Goal: Task Accomplishment & Management: Manage account settings

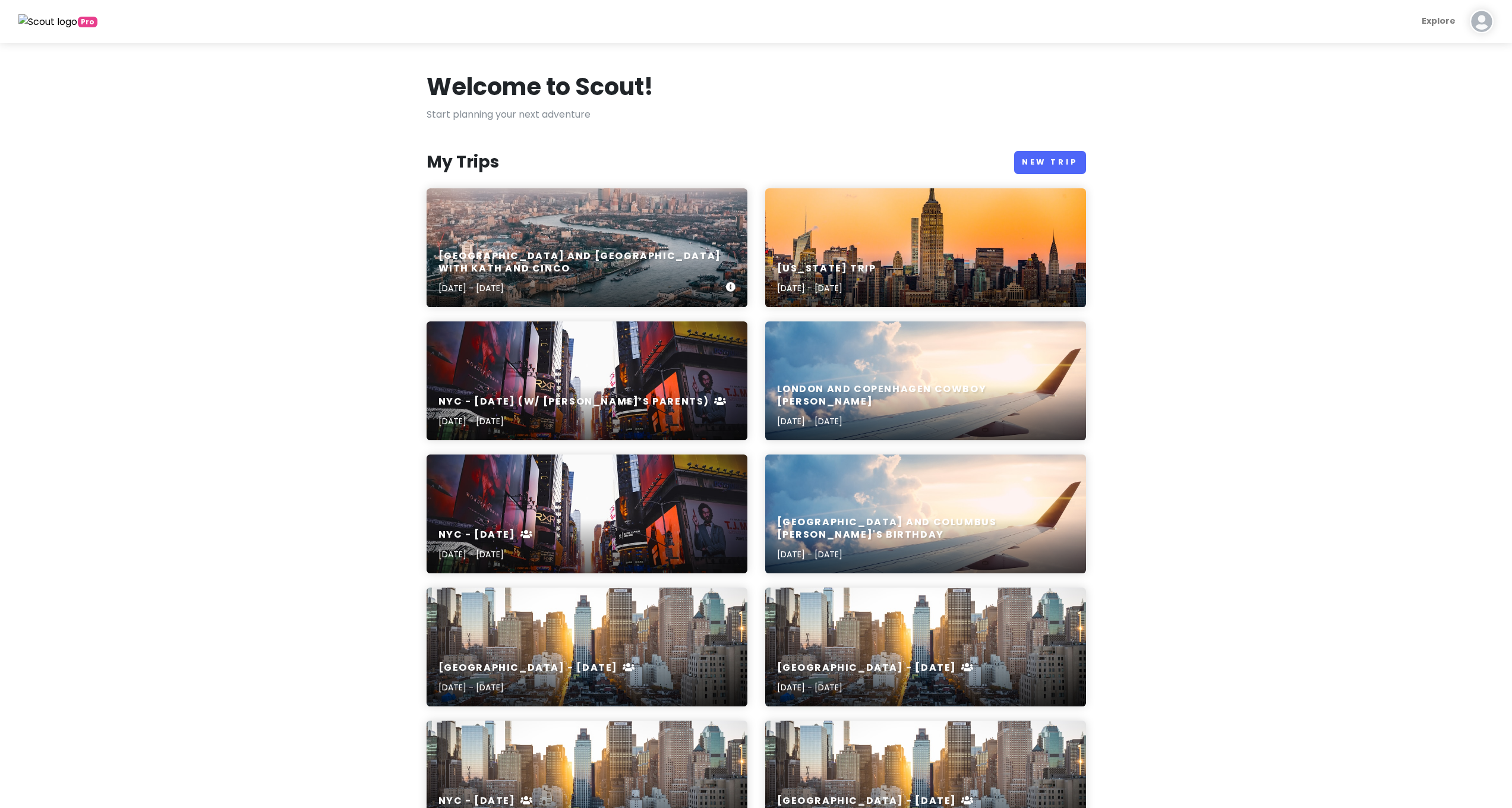
click at [663, 242] on div "[GEOGRAPHIC_DATA] and [GEOGRAPHIC_DATA] with Kath and Cinco [DATE] - [DATE]" at bounding box center [587, 248] width 321 height 119
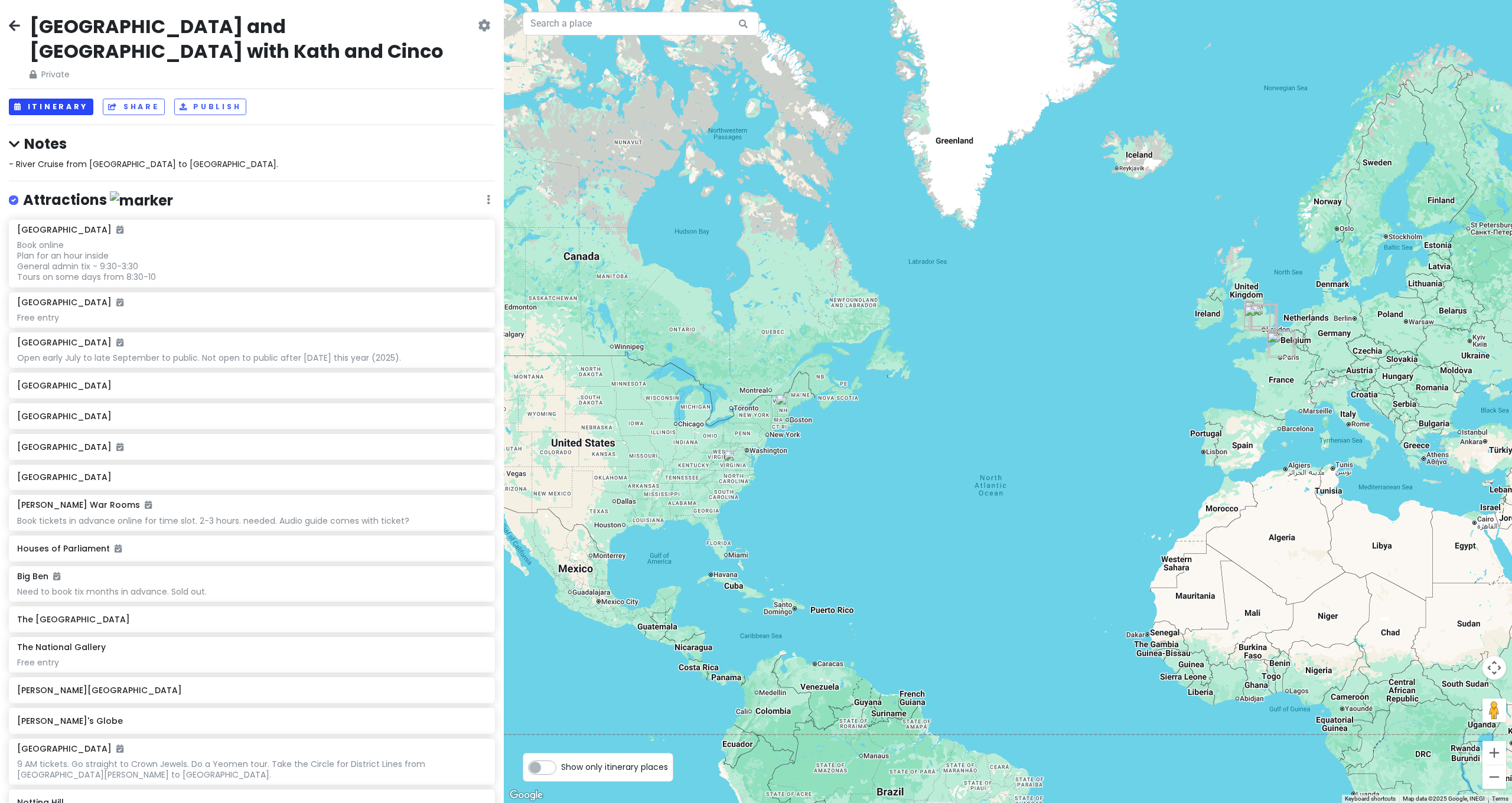
click at [74, 99] on button "Itinerary" at bounding box center [51, 107] width 84 height 17
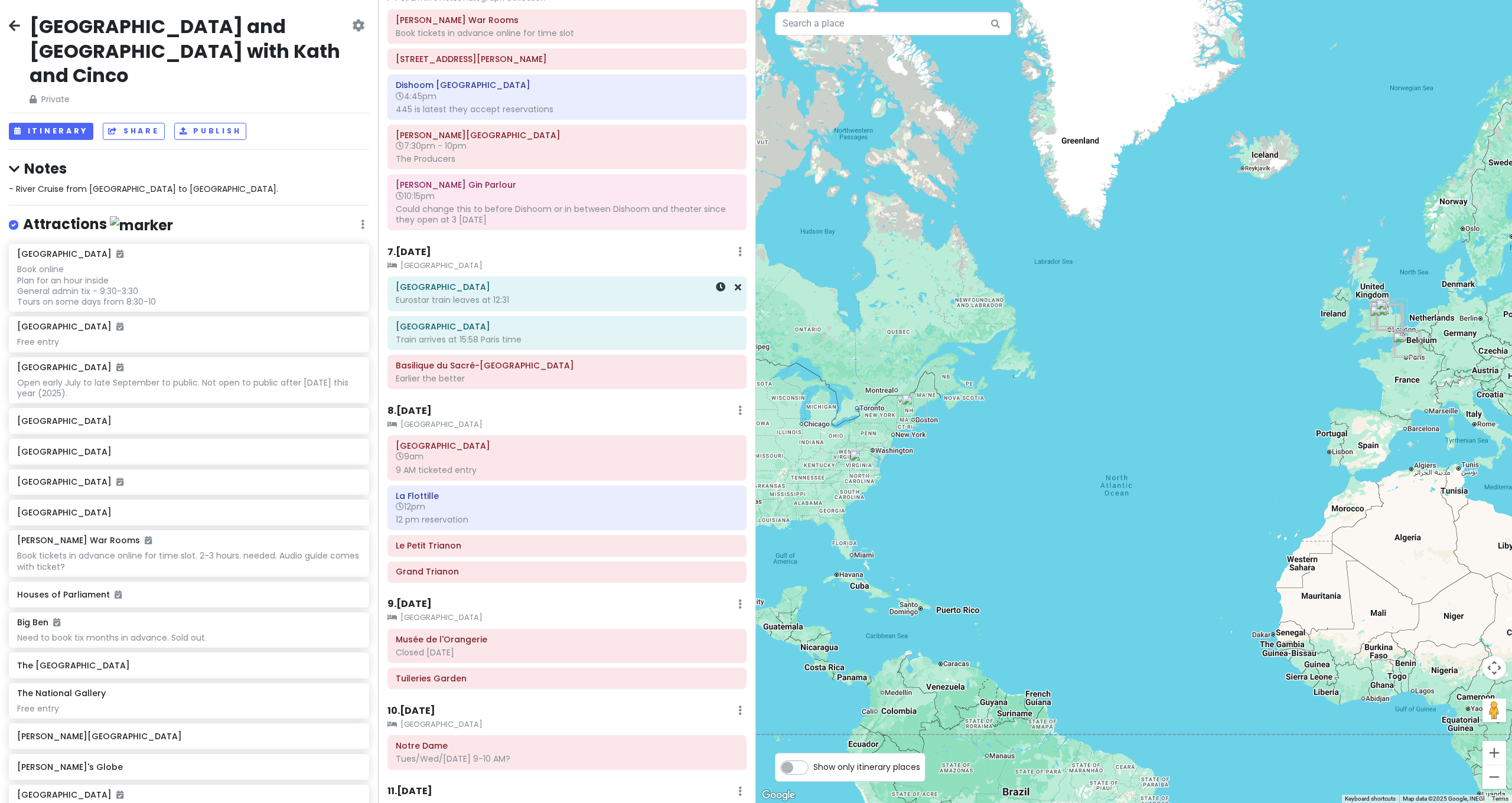
scroll to position [1571, 0]
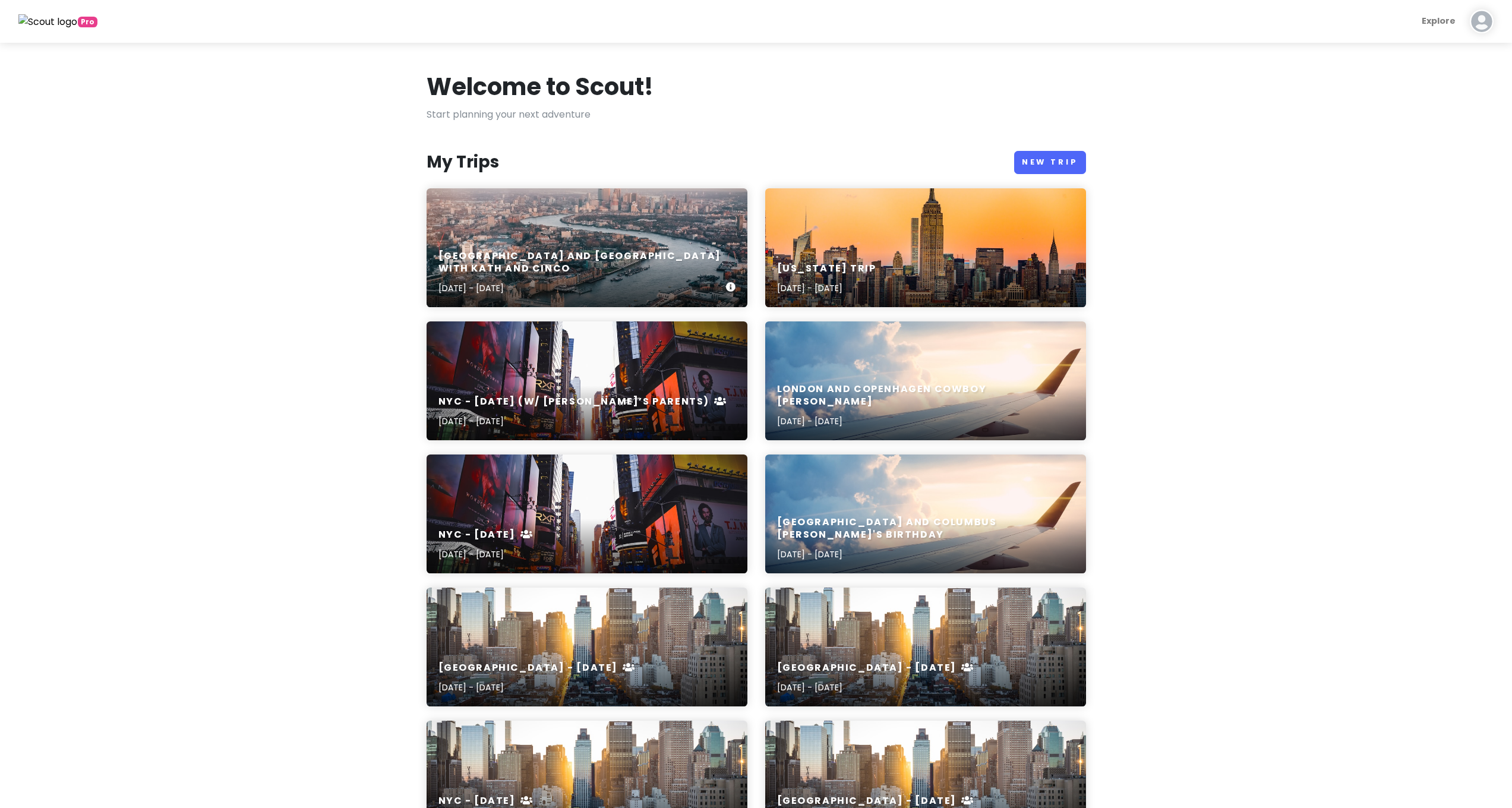
click at [574, 260] on div "[GEOGRAPHIC_DATA] and [GEOGRAPHIC_DATA] with Kath and Cinco [DATE] - [DATE]" at bounding box center [587, 273] width 321 height 69
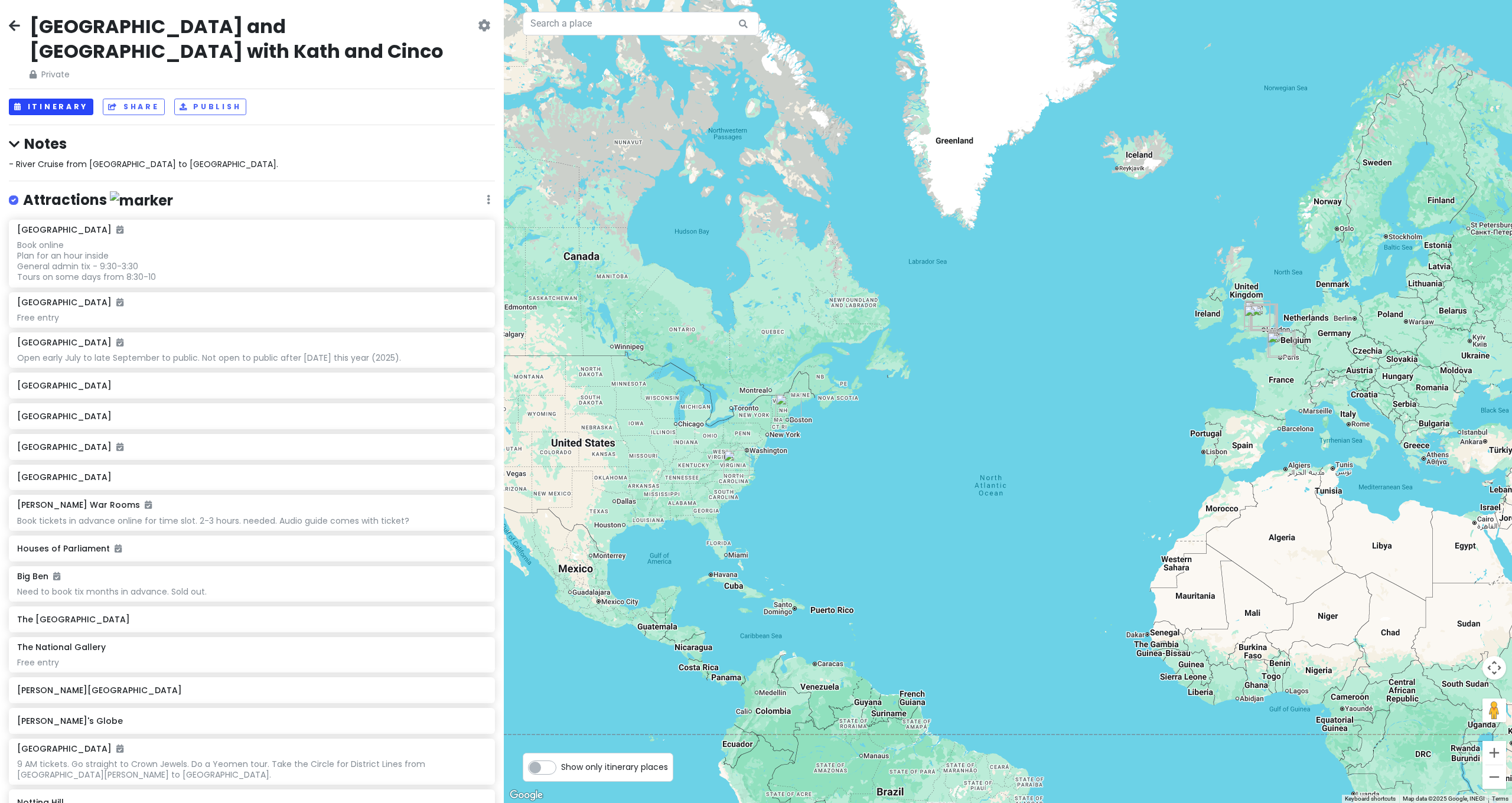
click at [76, 99] on button "Itinerary" at bounding box center [51, 107] width 84 height 17
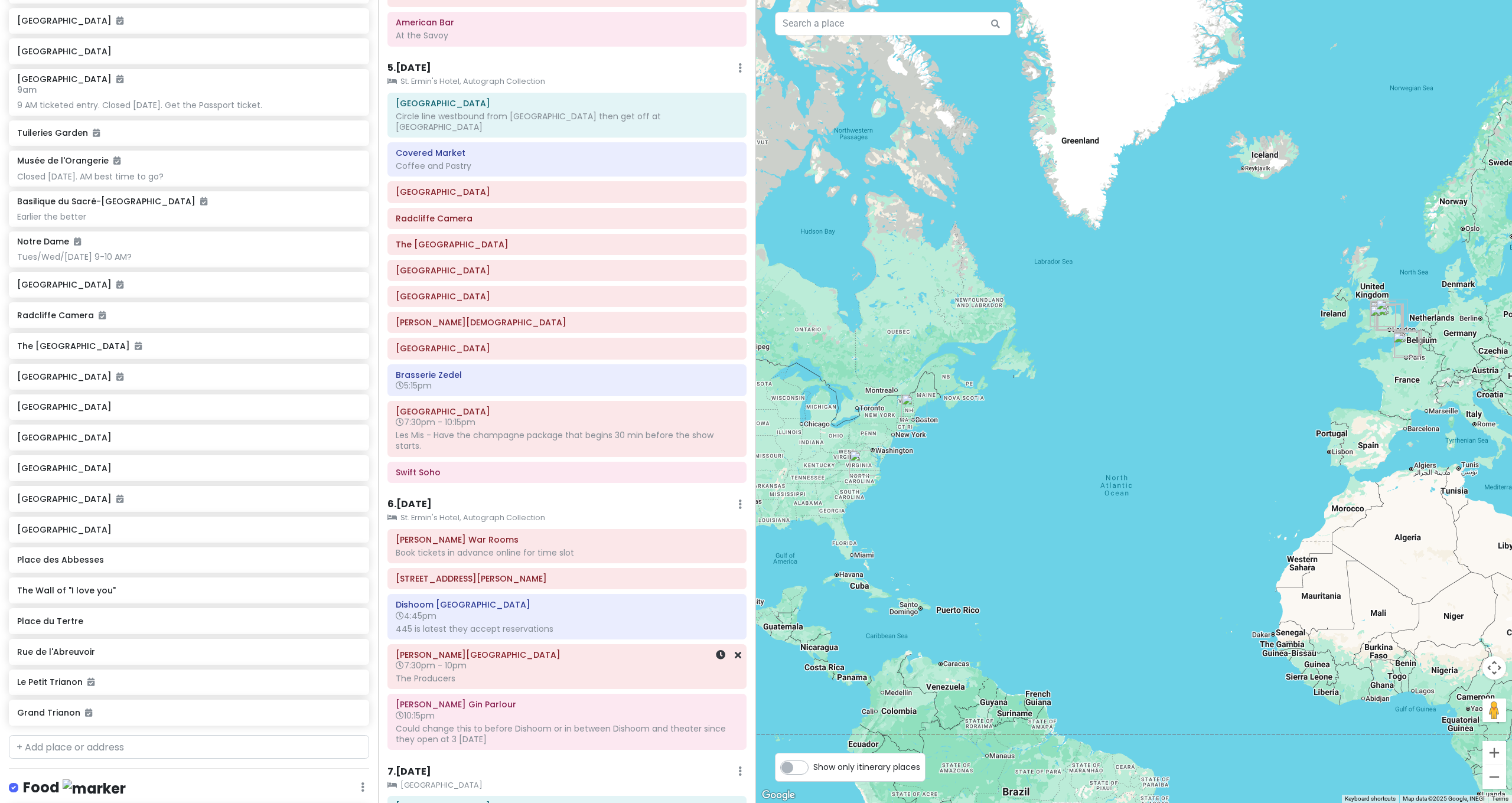
scroll to position [1571, 0]
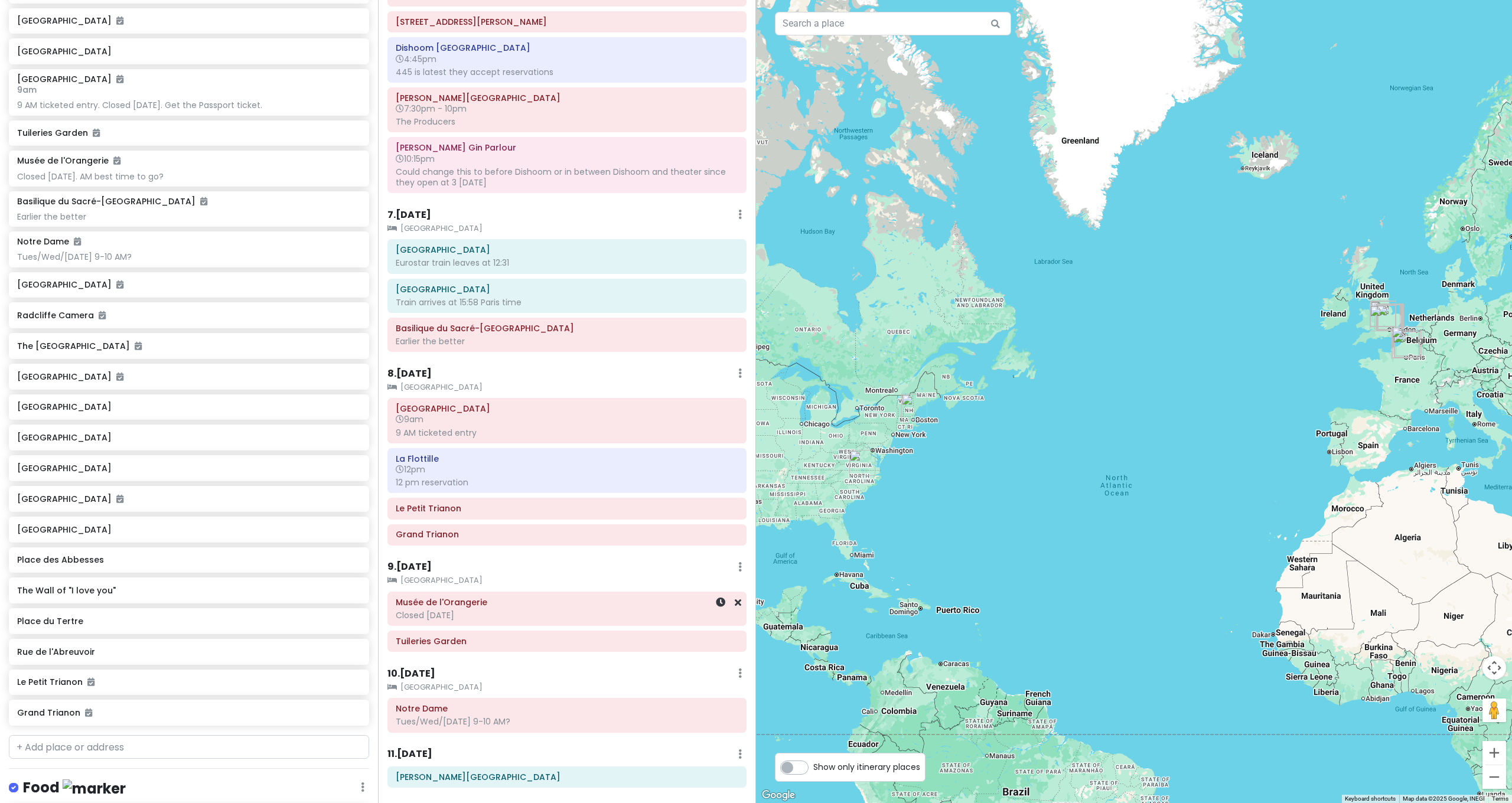
click at [533, 594] on div "Musée de l'Orangerie Closed on Tuesday" at bounding box center [567, 609] width 343 height 30
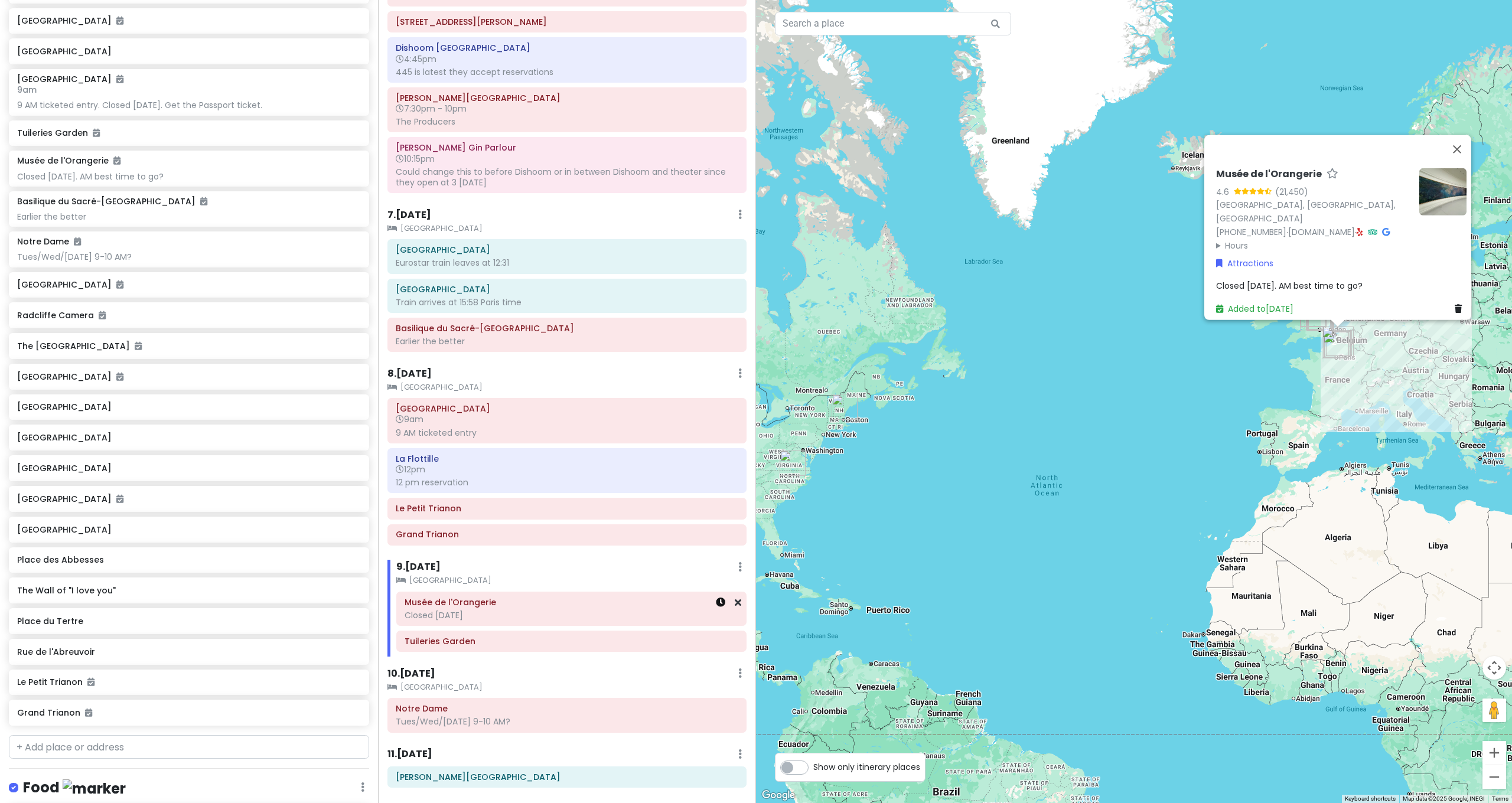
click at [716, 598] on icon at bounding box center [720, 602] width 9 height 9
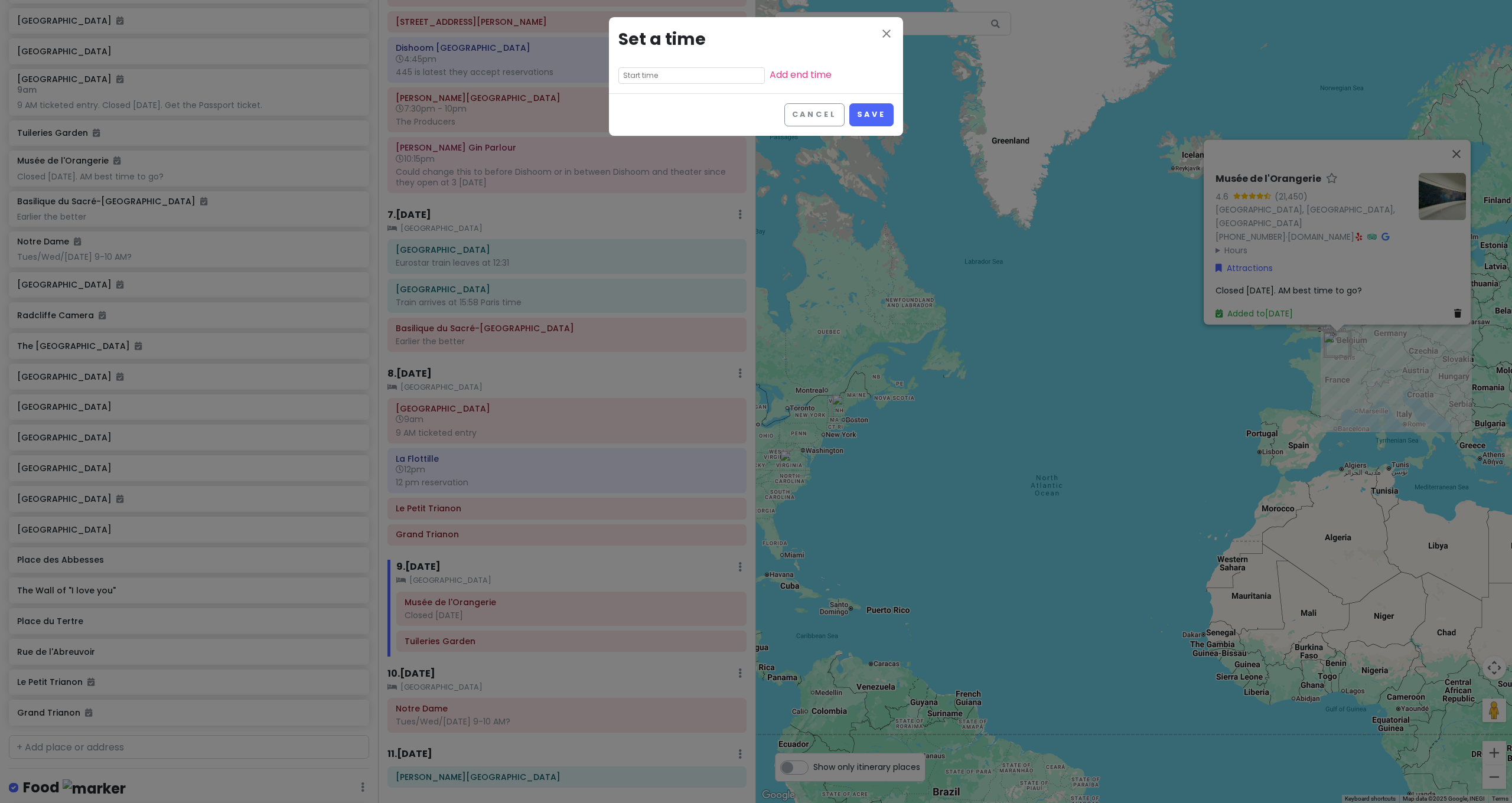
click at [701, 74] on input "text" at bounding box center [691, 75] width 146 height 17
click at [633, 138] on li "09" at bounding box center [635, 135] width 32 height 14
type input "9:10 pm"
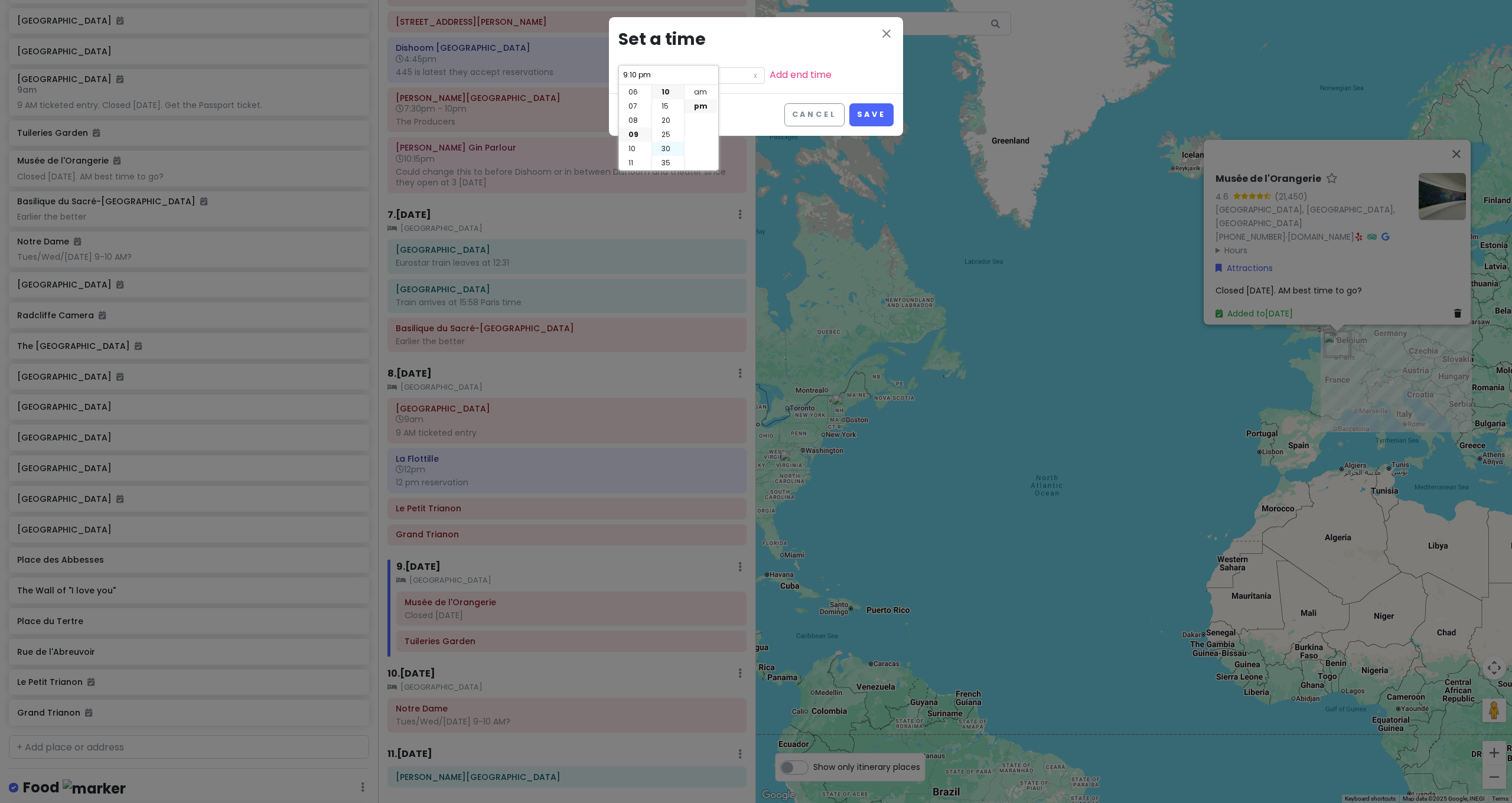
click at [670, 144] on li "30" at bounding box center [667, 148] width 32 height 14
type input "9:30 pm"
click at [706, 94] on li "am" at bounding box center [701, 92] width 32 height 14
type input "9:30 am"
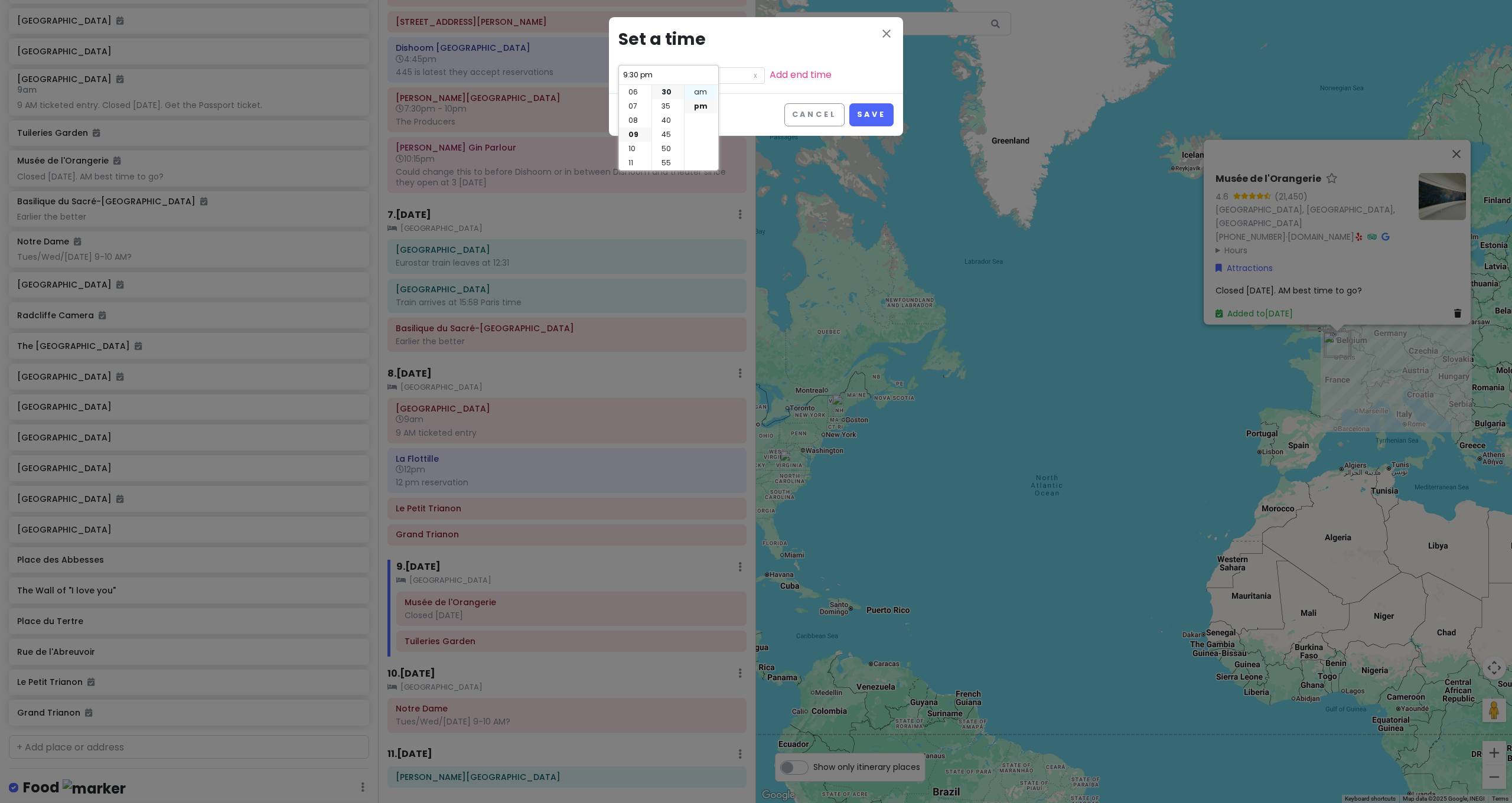
type input "9:30 am"
click at [886, 110] on button "Save" at bounding box center [871, 115] width 44 height 23
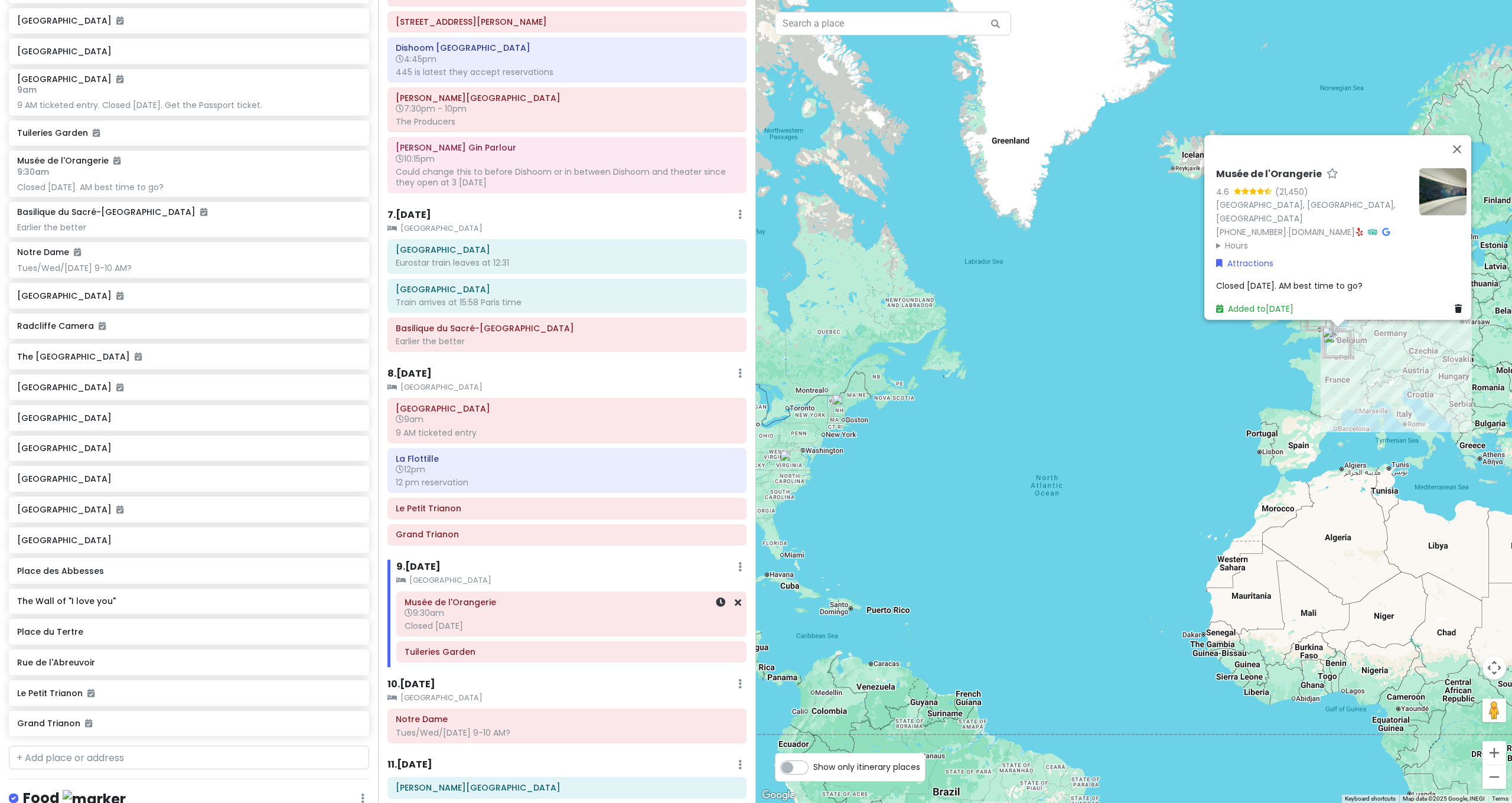
click at [667, 594] on div "Musée de l'Orangerie 9:30am Closed on Tuesday" at bounding box center [572, 614] width 334 height 40
click at [1284, 286] on span "Closed [DATE]. AM best time to go?" at bounding box center [1289, 290] width 146 height 12
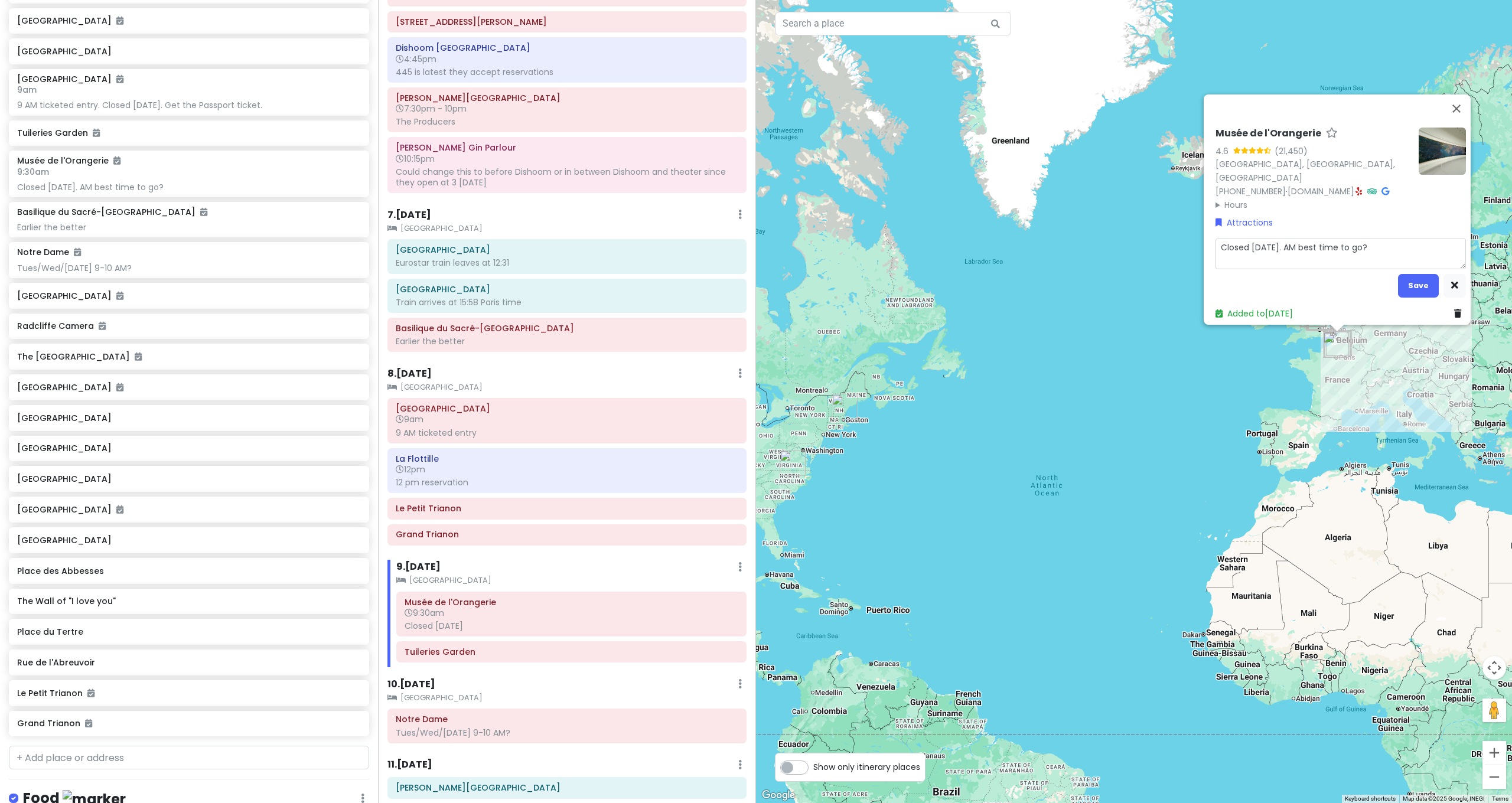
type textarea "x"
type textarea "9Closed on Tuesday. AM best time to go?"
type textarea "x"
type textarea "9:Closed on Tuesday. AM best time to go?"
type textarea "x"
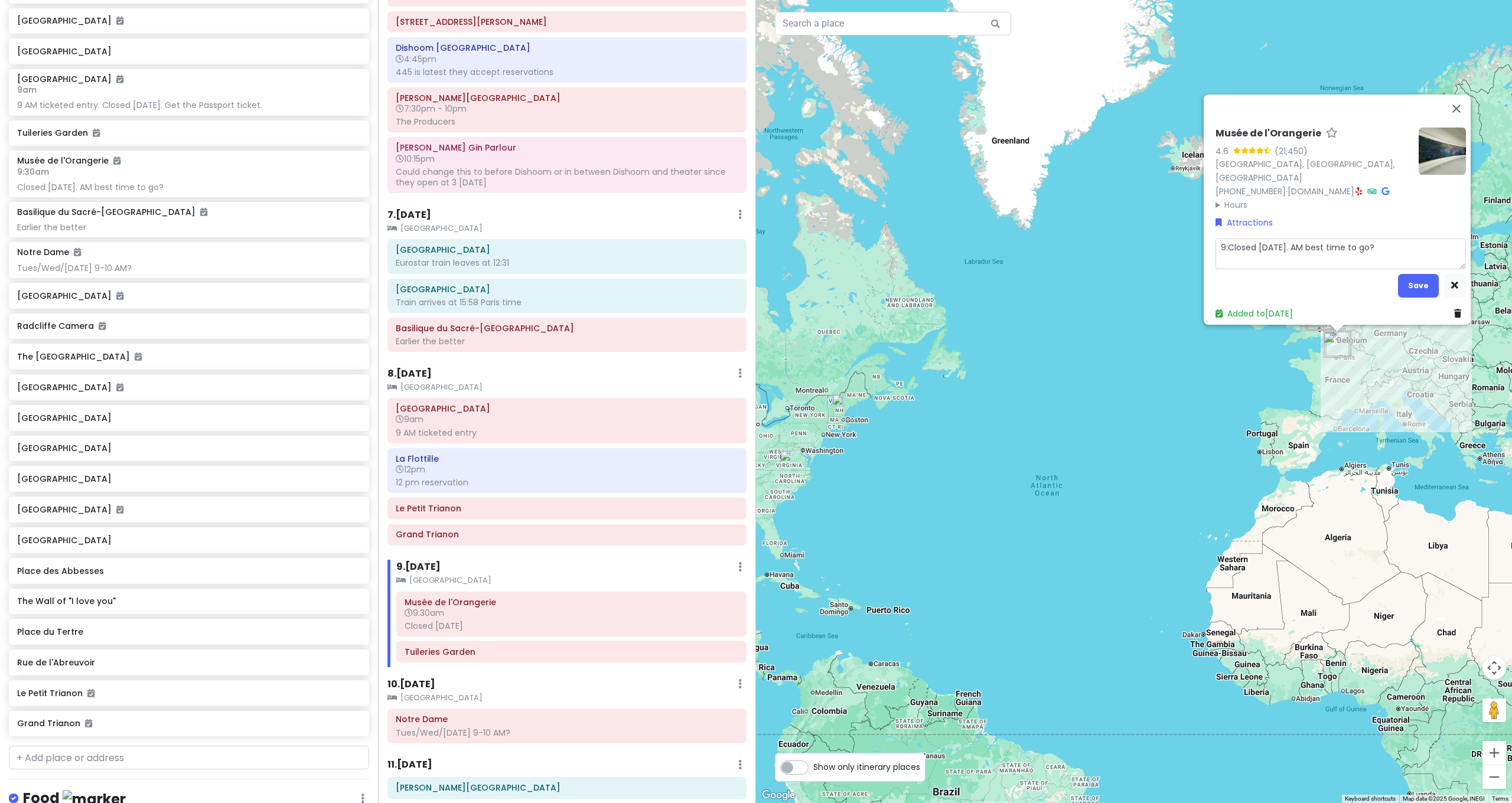
type textarea "9:3Closed on Tuesday. AM best time to go?"
type textarea "x"
type textarea "9:30Closed on Tuesday. AM best time to go?"
type textarea "x"
type textarea "9:30 Closed on Tuesday. AM best time to go?"
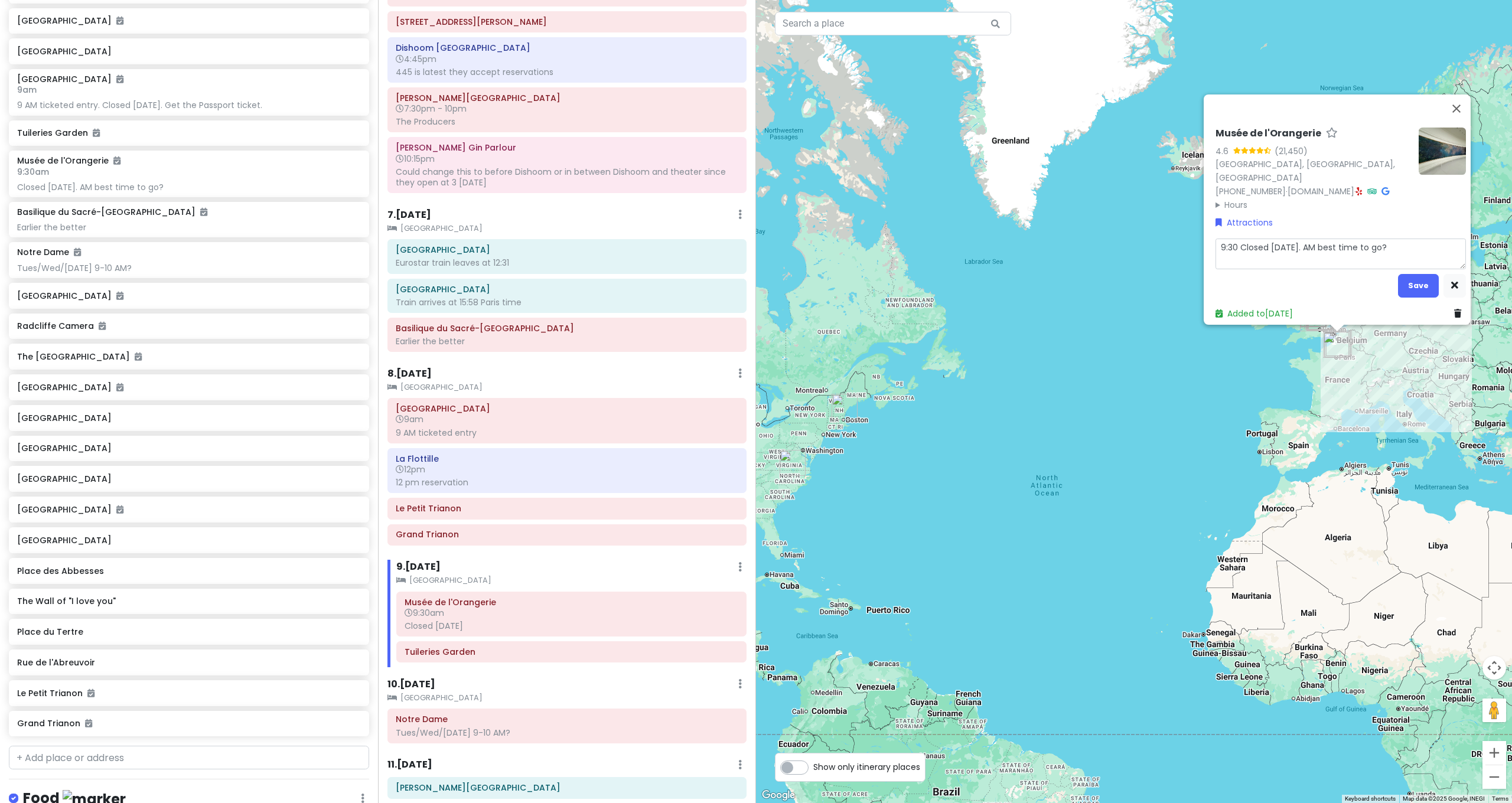
type textarea "x"
type textarea "9:30 fClosed on Tuesday. AM best time to go?"
type textarea "x"
type textarea "9:30 fiClosed on Tuesday. AM best time to go?"
type textarea "x"
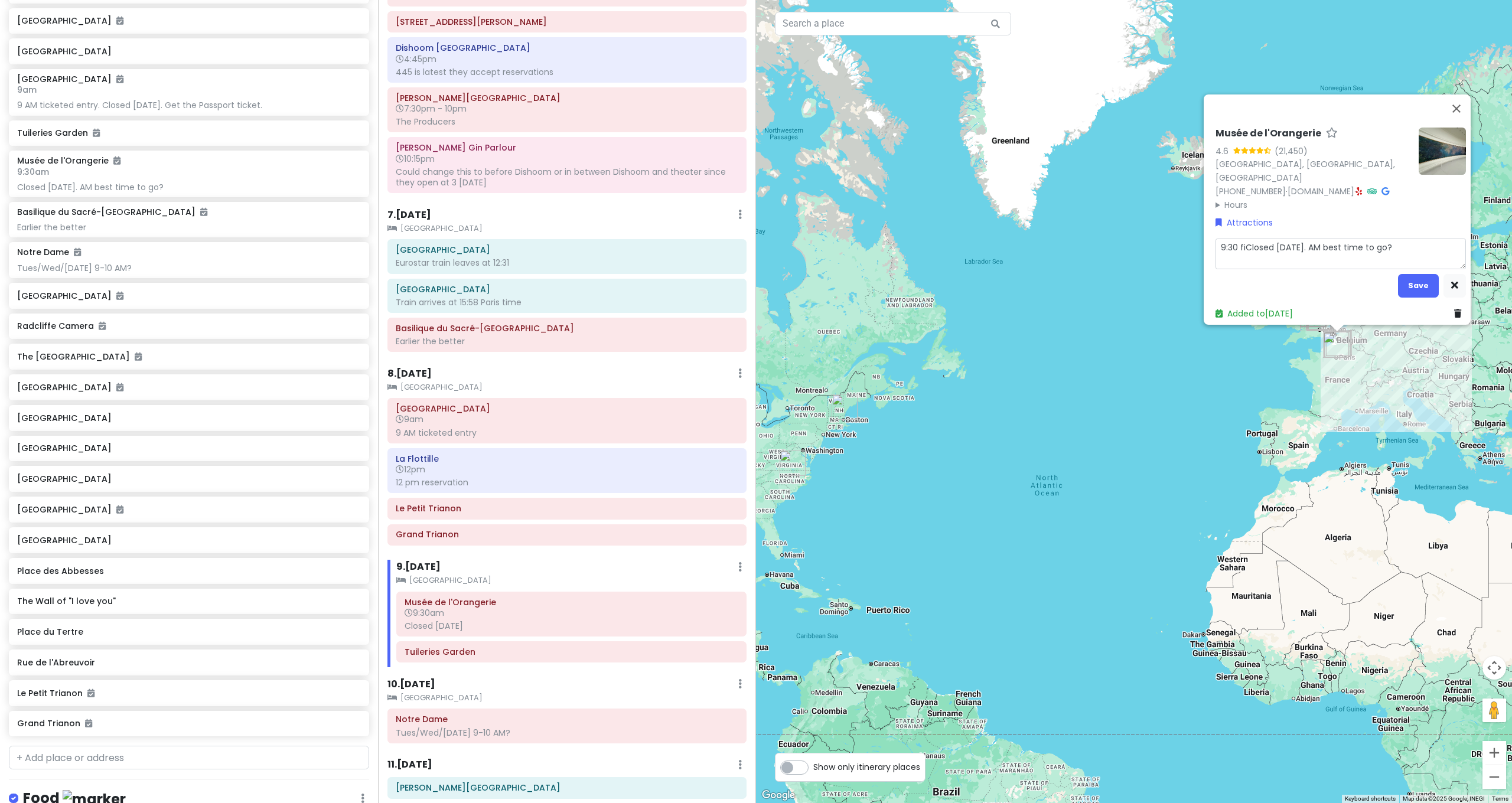
type textarea "9:30 firClosed on Tuesday. AM best time to go?"
type textarea "x"
type textarea "9:30 firsClosed on Tuesday. AM best time to go?"
type textarea "x"
type textarea "9:30 firstClosed on Tuesday. AM best time to go?"
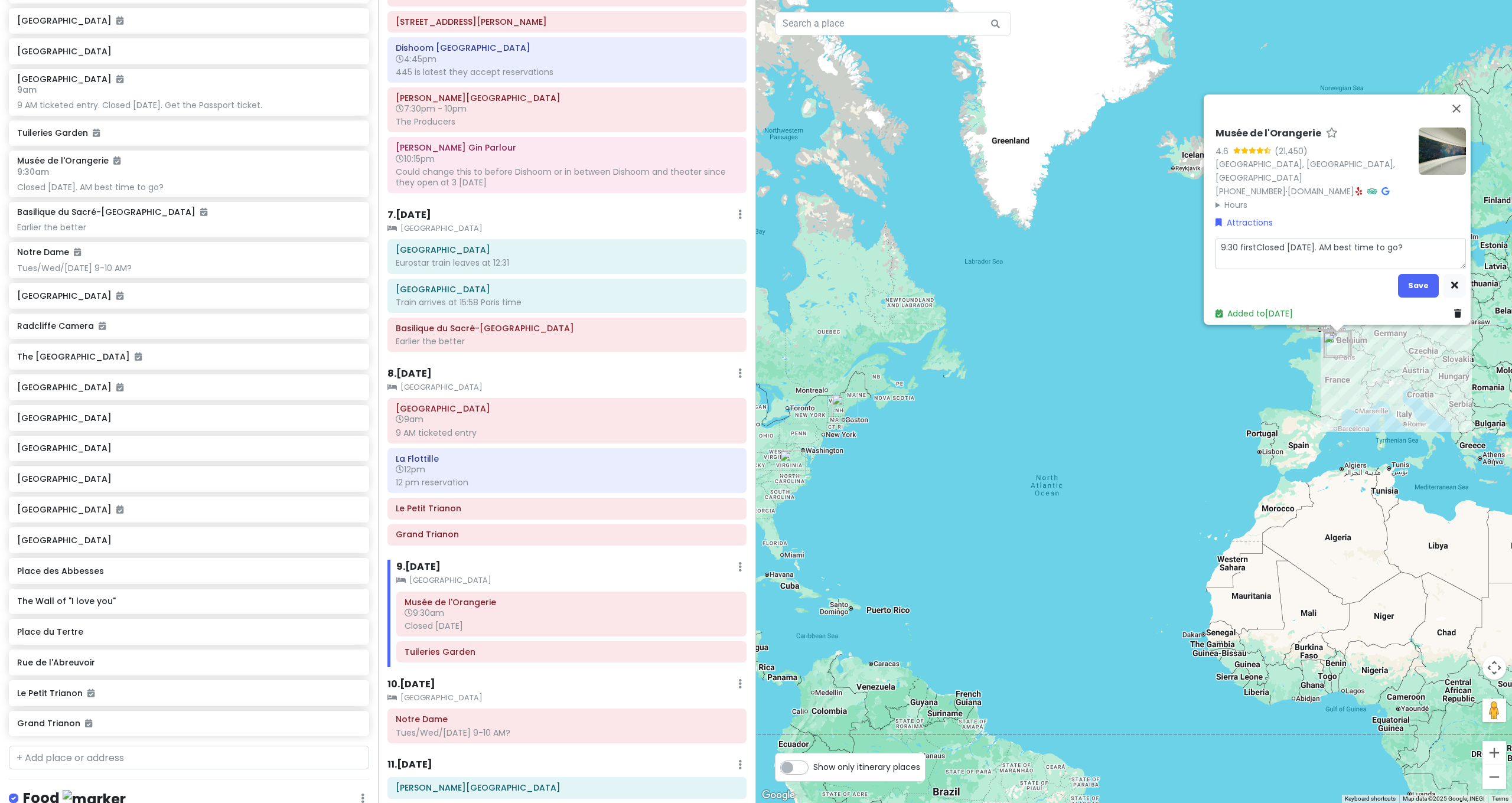
type textarea "x"
type textarea "9:30 first Closed on Tuesday. AM best time to go?"
type textarea "x"
type textarea "9:30 first eClosed on Tuesday. AM best time to go?"
type textarea "x"
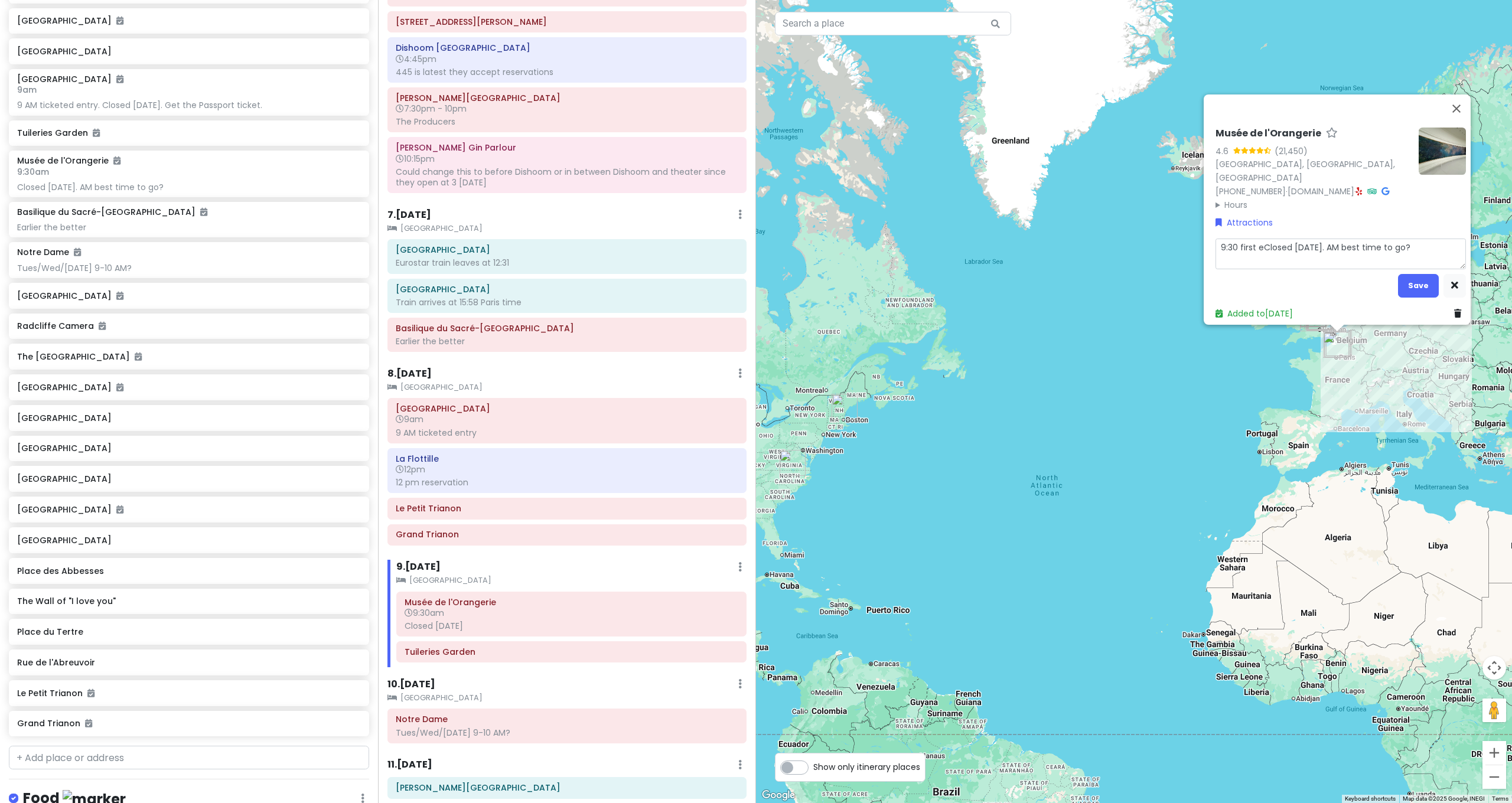
type textarea "9:30 first enClosed on Tuesday. AM best time to go?"
type textarea "x"
type textarea "9:30 first entClosed on Tuesday. AM best time to go?"
type textarea "x"
type textarea "9:30 first entrClosed on Tuesday. AM best time to go?"
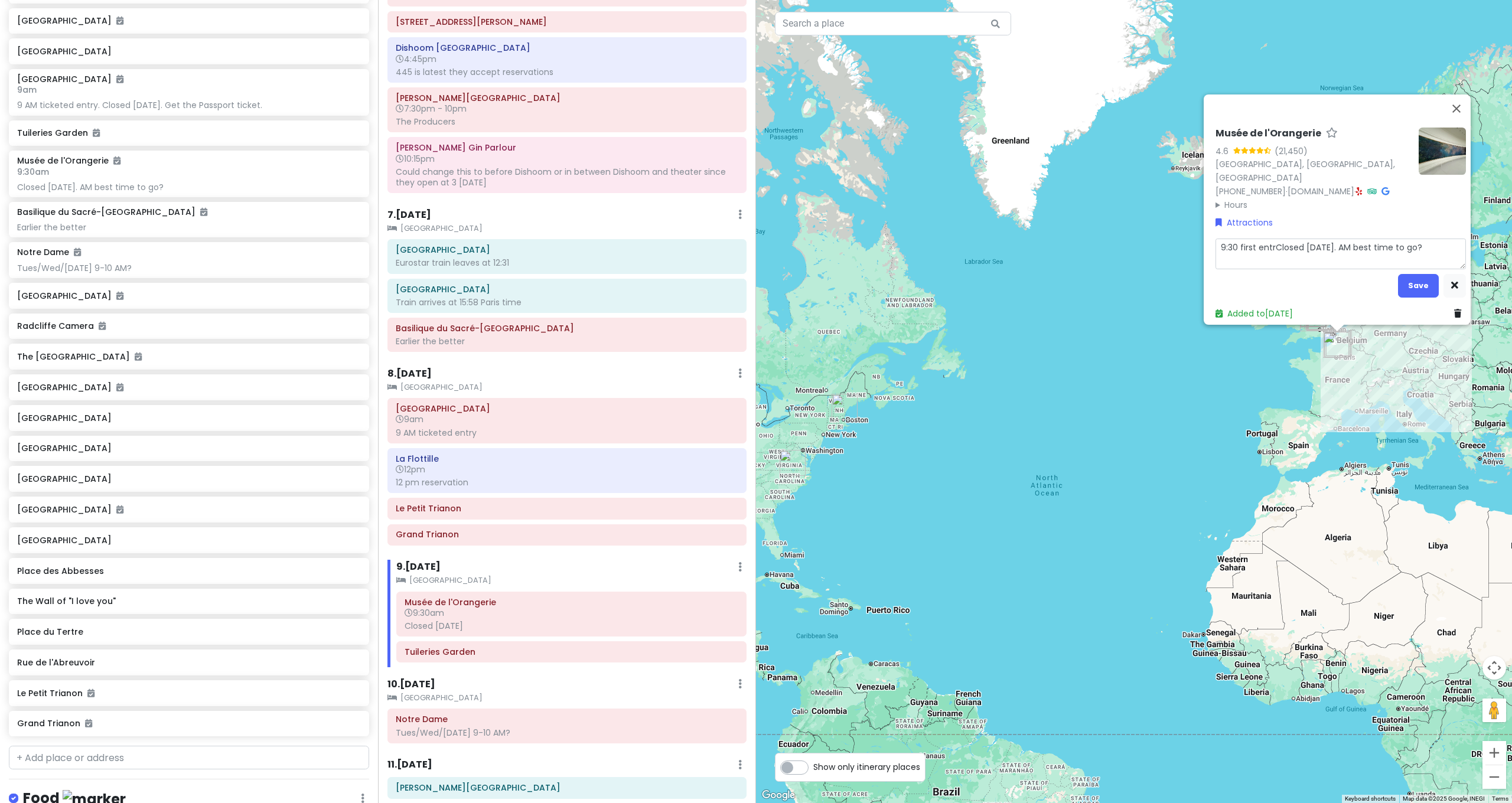
type textarea "x"
type textarea "9:30 first entryClosed on Tuesday. AM best time to go?"
type textarea "x"
type textarea "9:30 first entry Closed on Tuesday. AM best time to go?"
type textarea "x"
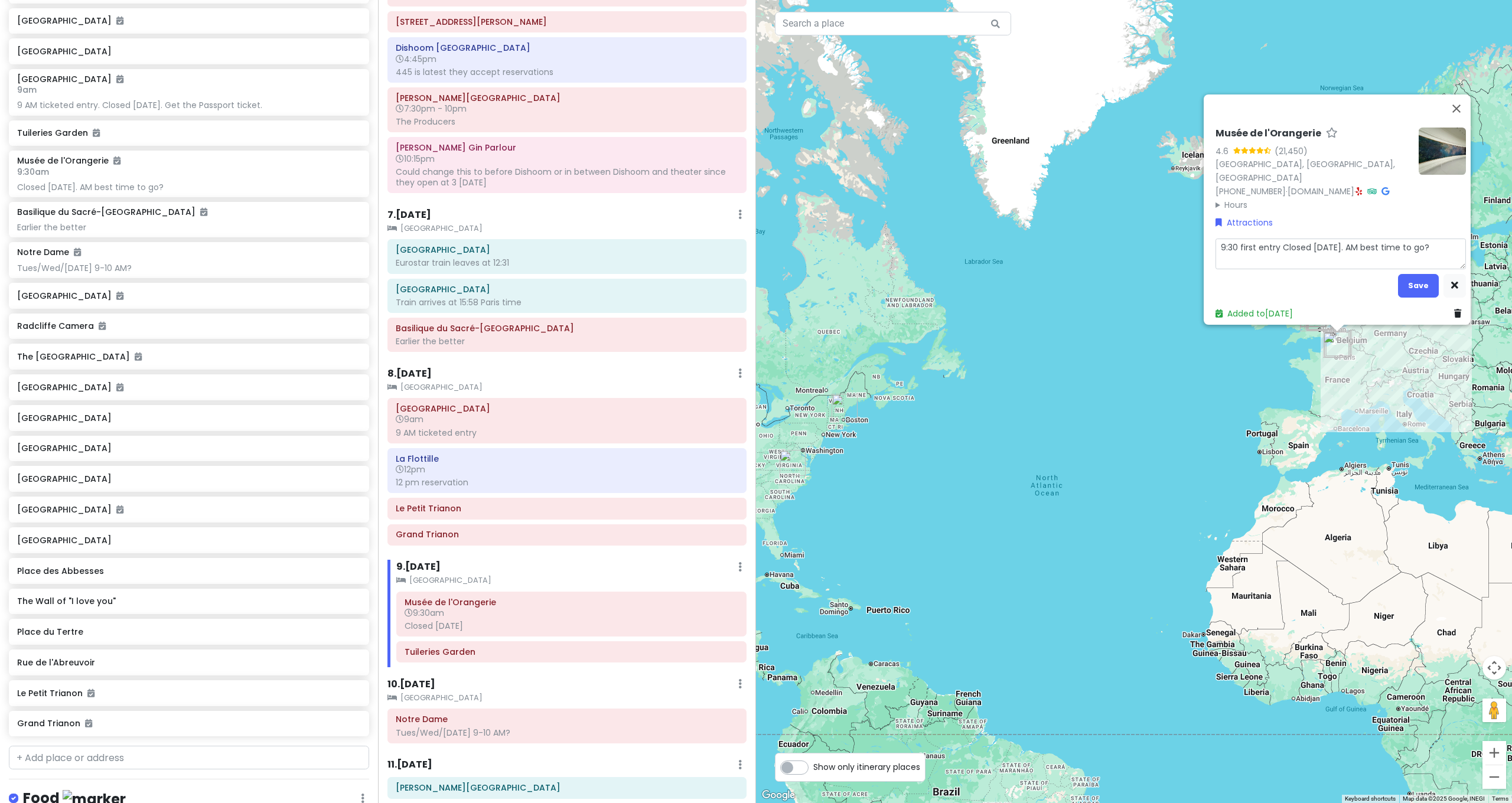
type textarea "9:30 first entry tClosed on Tuesday. AM best time to go?"
type textarea "x"
type textarea "9:30 first entry tiClosed on Tuesday. AM best time to go?"
type textarea "x"
type textarea "9:30 first entry ticClosed on Tuesday. AM best time to go?"
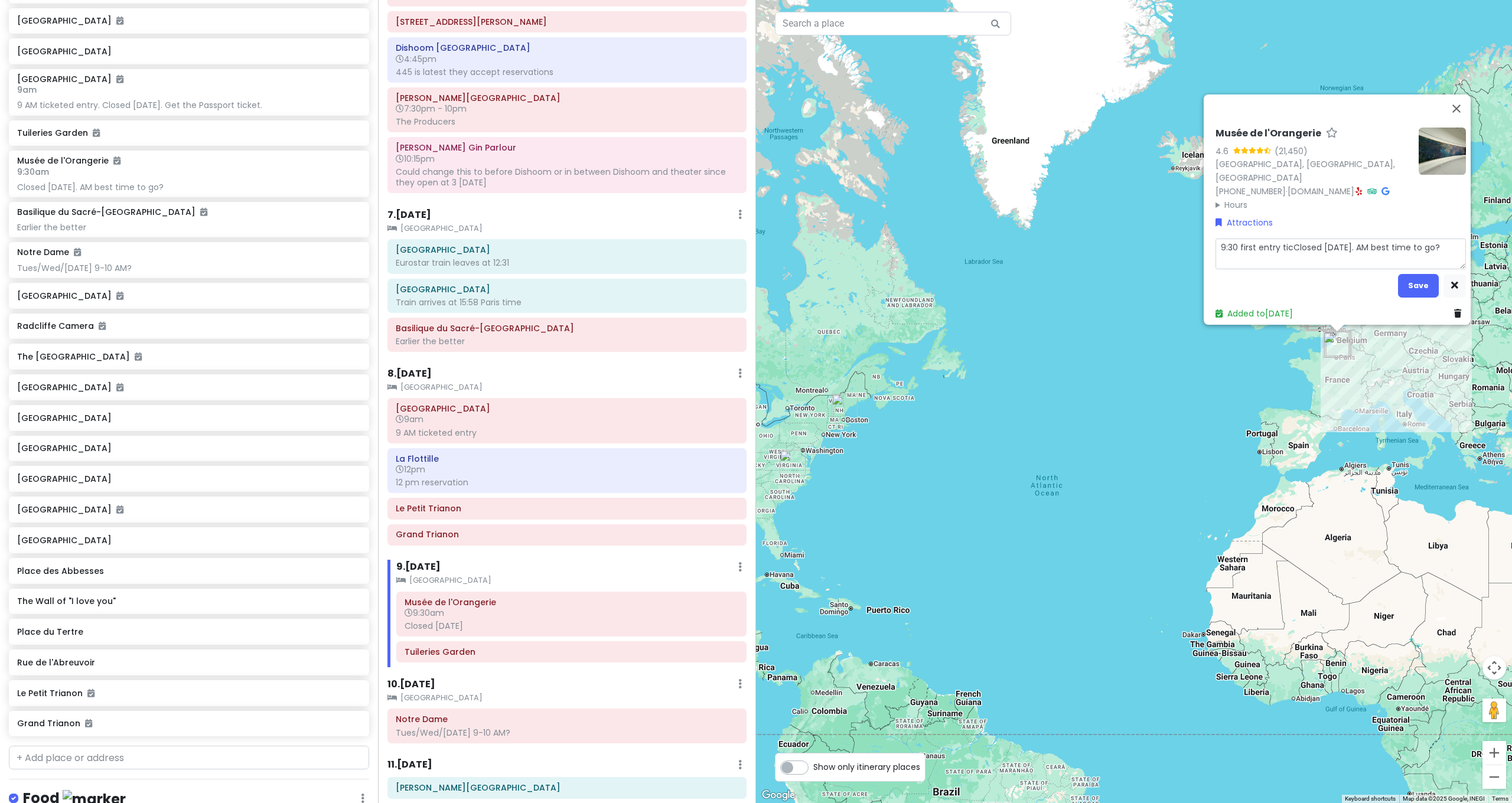
type textarea "x"
type textarea "9:30 first entry tickClosed on Tuesday. AM best time to go?"
type textarea "x"
type textarea "9:30 first entry tickeClosed on Tuesday. AM best time to go?"
type textarea "x"
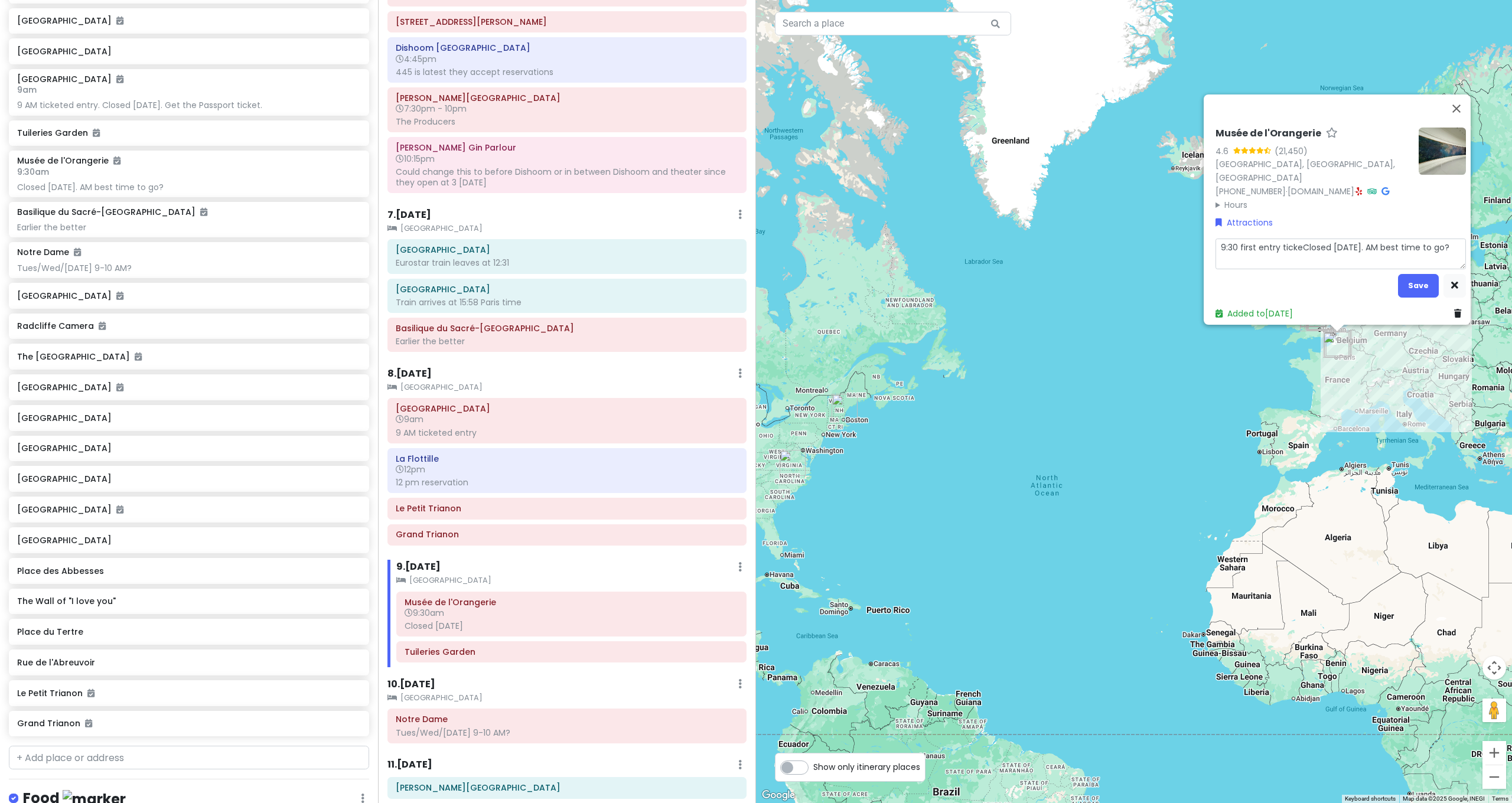
type textarea "9:30 first entry ticketClosed on Tuesday. AM best time to go?"
type textarea "x"
type textarea "9:30 first entry ticketsClosed on Tuesday. AM best time to go?"
type textarea "x"
type textarea "9:30 first entry tickets Closed on Tuesday. AM best time to go?"
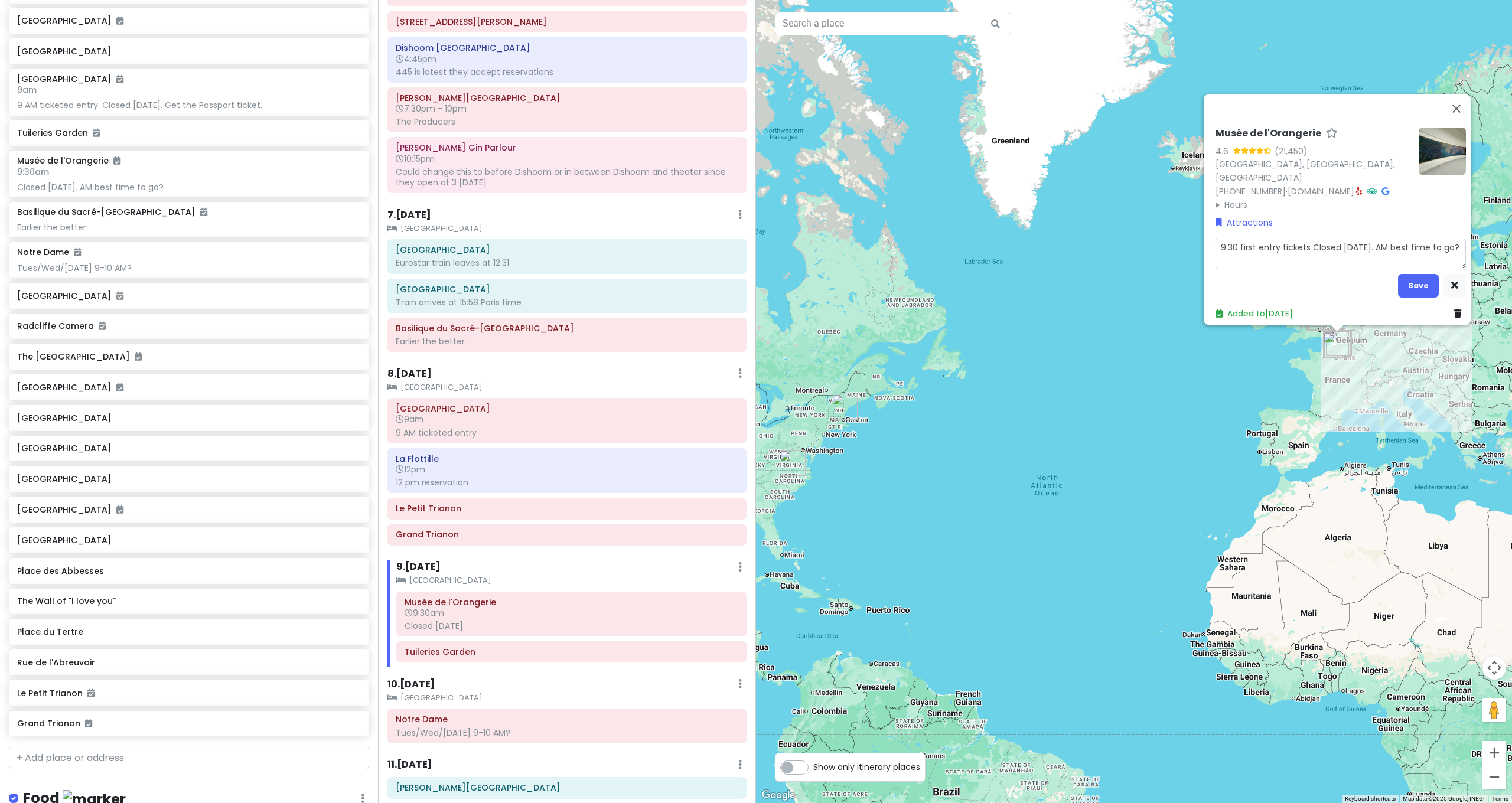
type textarea "x"
type textarea "9:30 first entry tickets bClosed on Tuesday. AM best time to go?"
type textarea "x"
type textarea "9:30 first entry tickets boClosed on Tuesday. AM best time to go?"
type textarea "x"
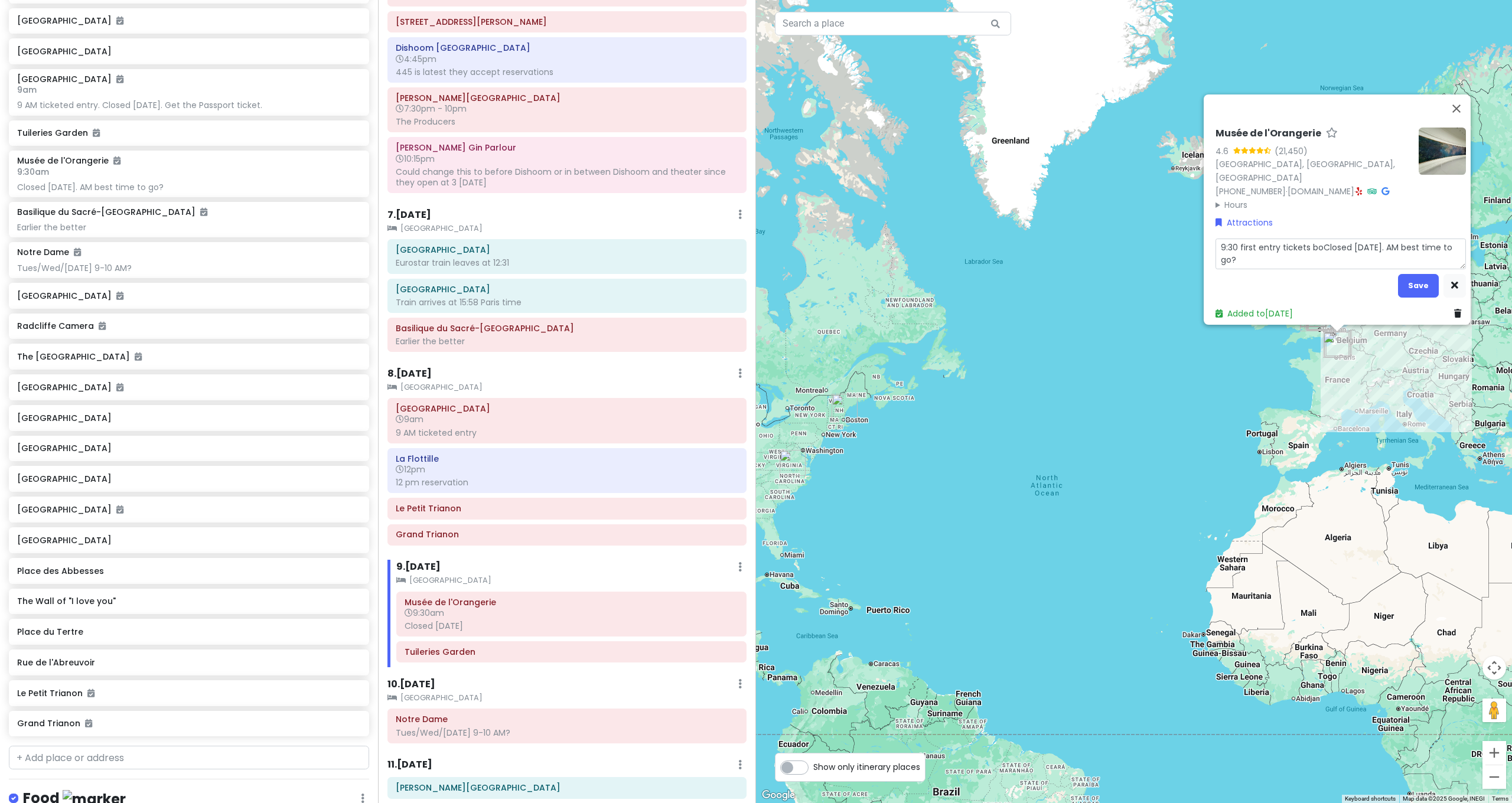
type textarea "9:30 first entry tickets booClosed on Tuesday. AM best time to go?"
type textarea "x"
type textarea "9:30 first entry tickets bookClosed on Tuesday. AM best time to go?"
type textarea "x"
type textarea "9:30 first entry tickets bookeClosed on Tuesday. AM best time to go?"
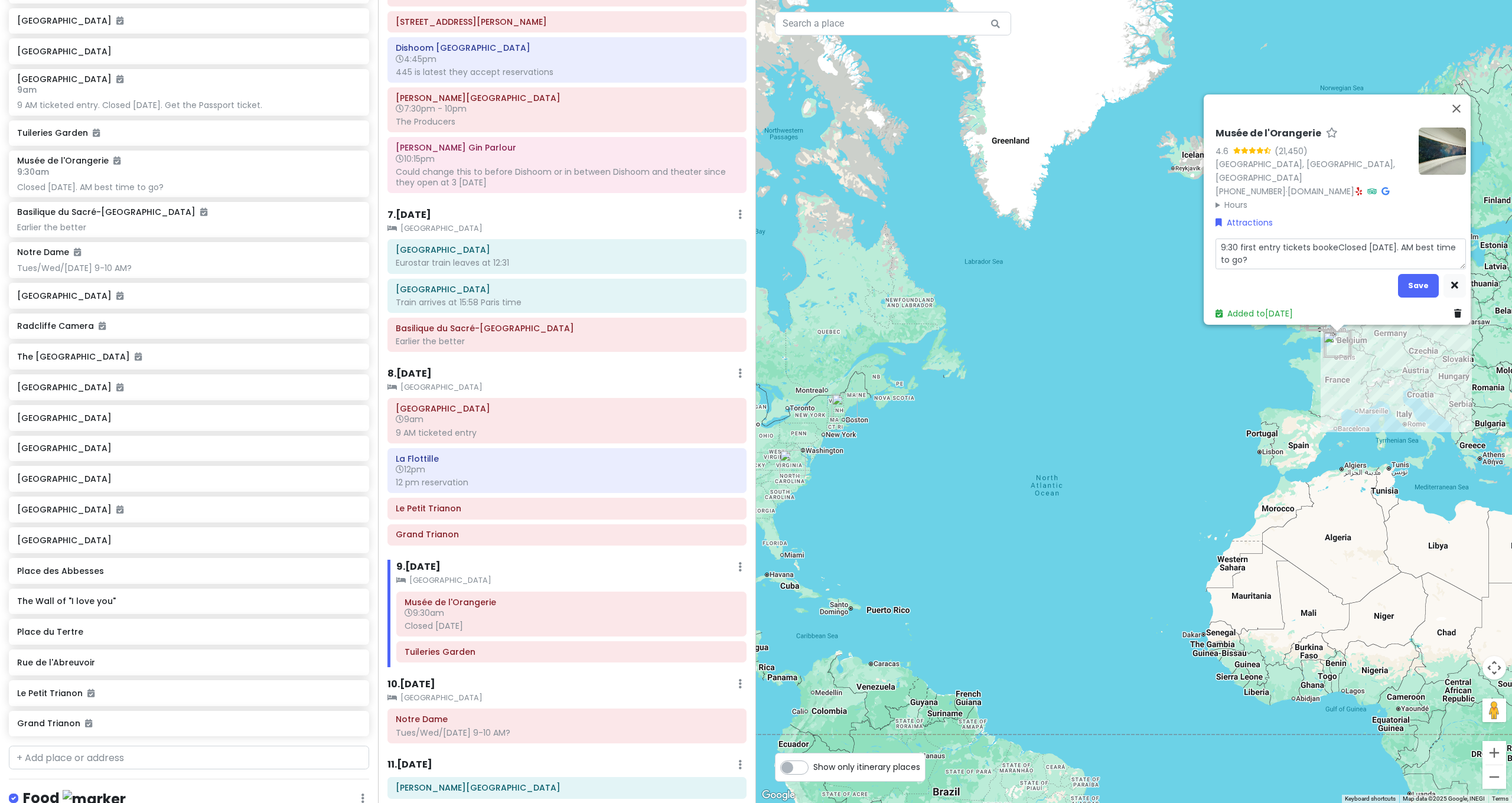
type textarea "x"
type textarea "9:30 first entry tickets bookedClosed on Tuesday. AM best time to go?"
type textarea "x"
type textarea "9:30 first entry tickets booked Closed on Tuesday. AM best time to go?"
type textarea "x"
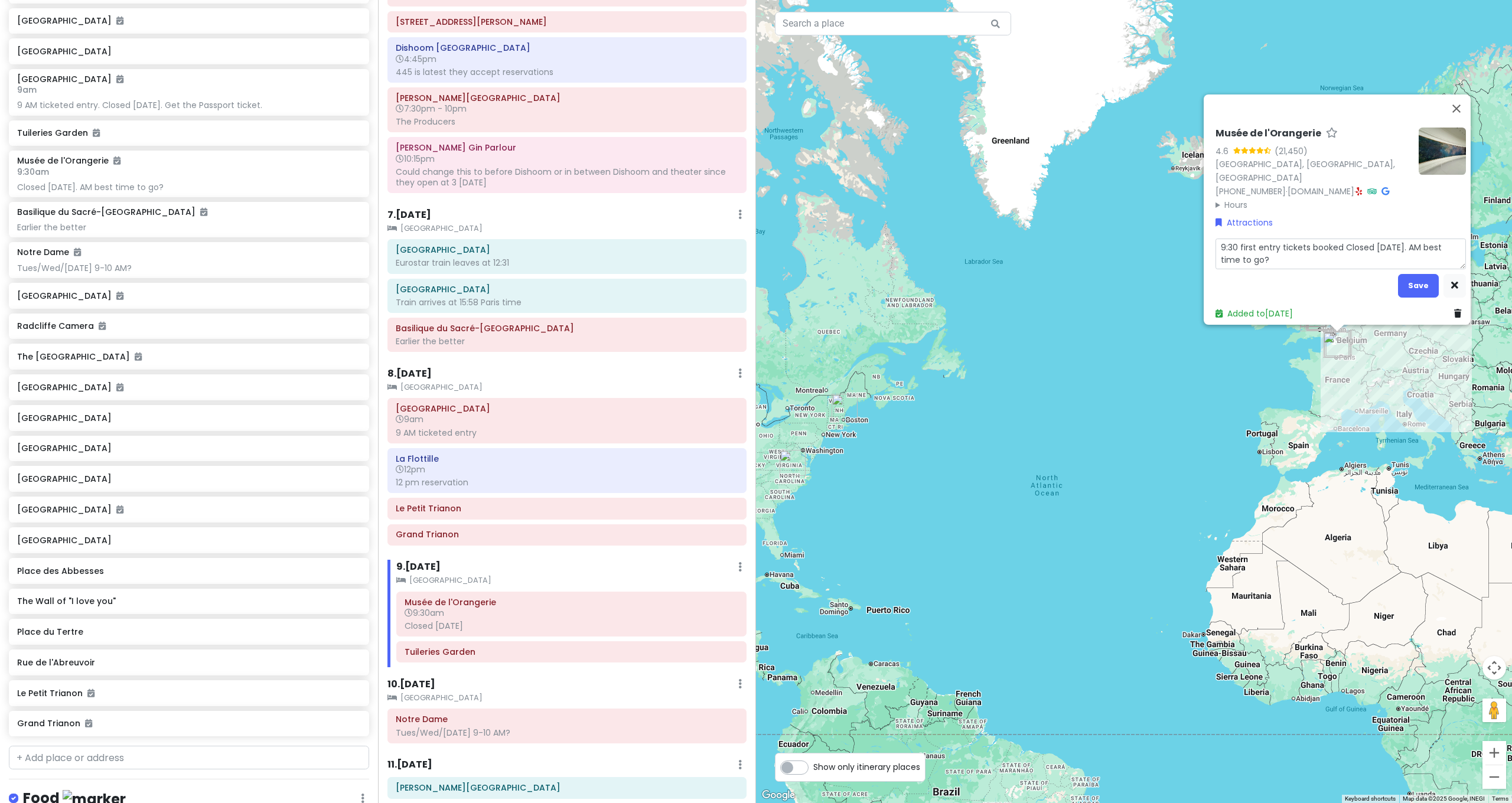
type textarea "9:30 first entry tickets booked iClosed on Tuesday. AM best time to go?"
type textarea "x"
type textarea "9:30 first entry tickets booked inClosed on Tuesday. AM best time to go?"
type textarea "x"
type textarea "9:30 first entry tickets booked in Closed on Tuesday. AM best time to go?"
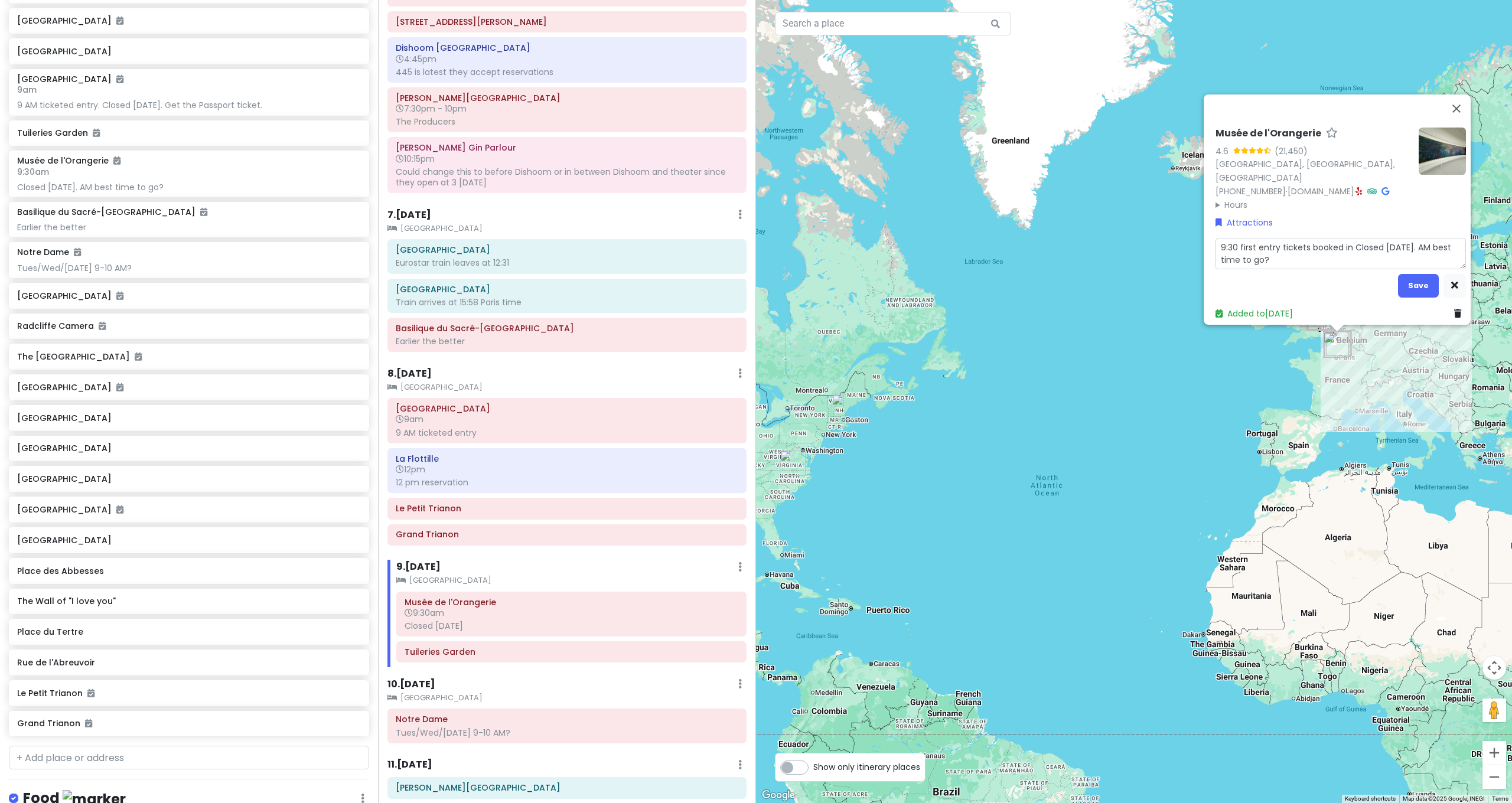
type textarea "x"
type textarea "9:30 first entry tickets booked in aClosed on Tuesday. AM best time to go?"
type textarea "x"
type textarea "9:30 first entry tickets booked in adClosed on Tuesday. AM best time to go?"
type textarea "x"
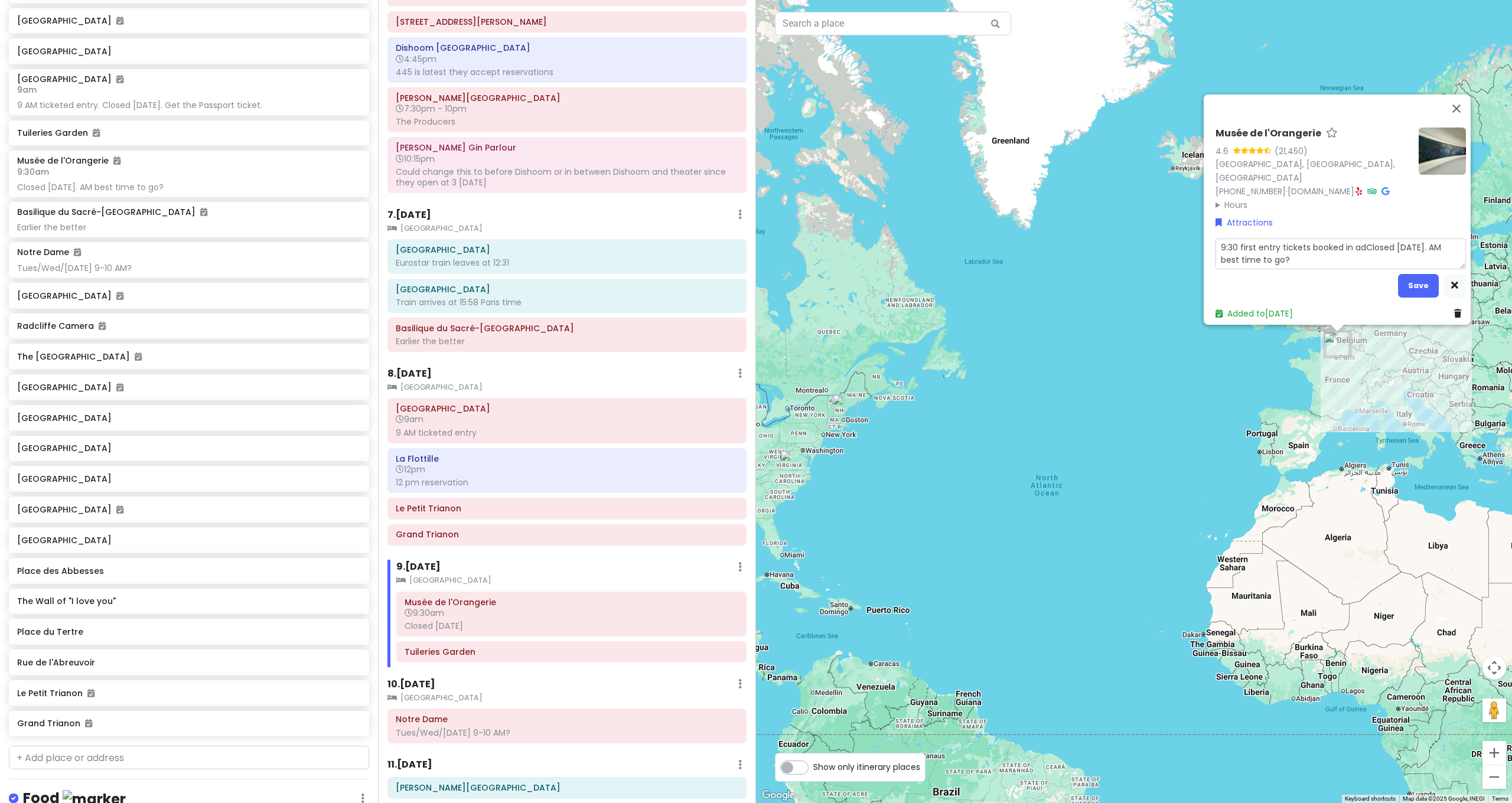
type textarea "9:30 first entry tickets booked in advClosed on Tuesday. AM best time to go?"
type textarea "x"
type textarea "9:30 first entry tickets booked in advaClosed on Tuesday. AM best time to go?"
type textarea "x"
type textarea "9:30 first entry tickets booked in advanClosed on Tuesday. AM best time to go?"
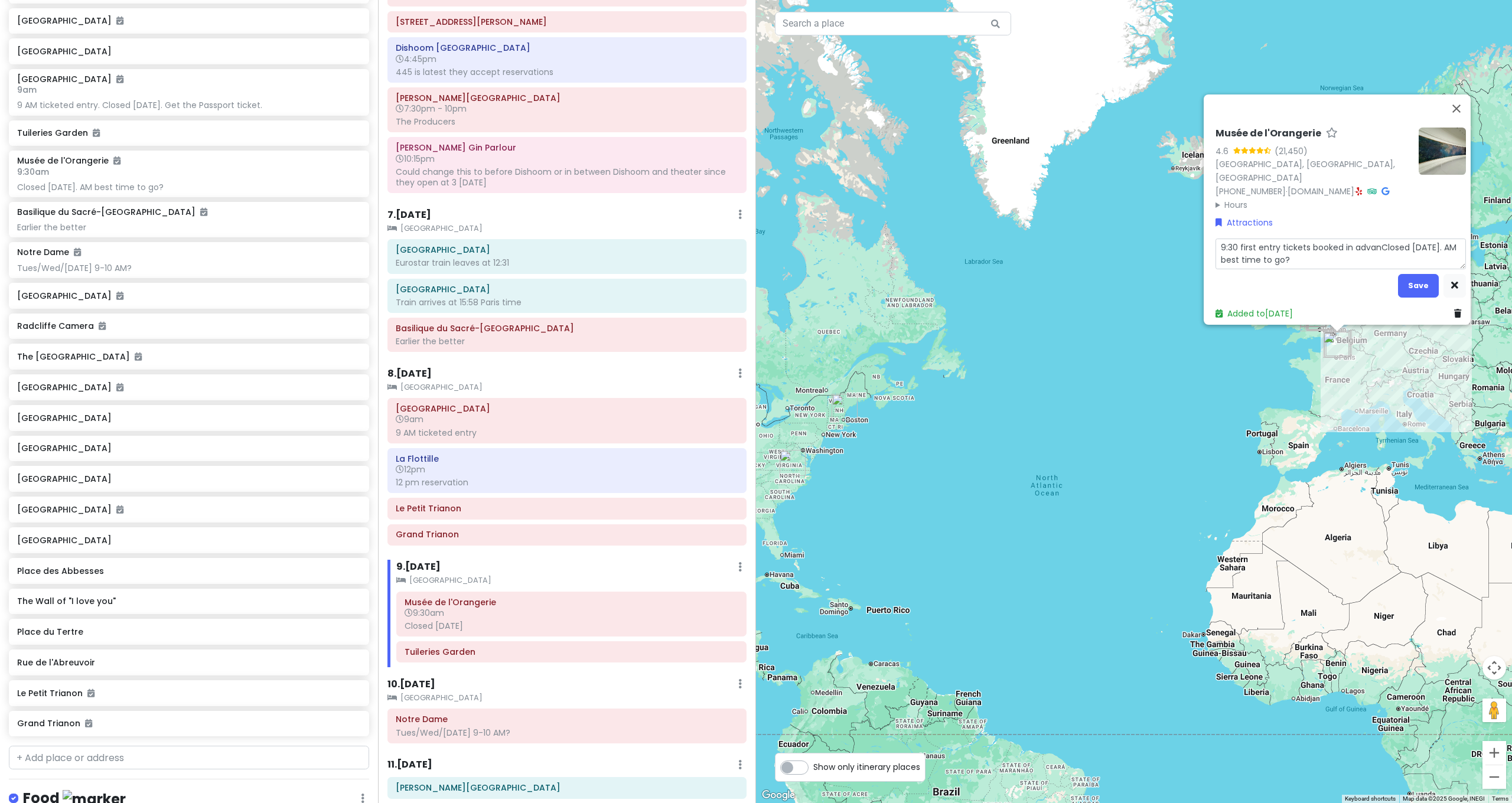
type textarea "x"
type textarea "9:30 first entry tickets booked in advancClosed on Tuesday. AM best time to go?"
type textarea "x"
type textarea "9:30 first entry tickets booked in advanceClosed on Tuesday. AM best time to go?"
type textarea "x"
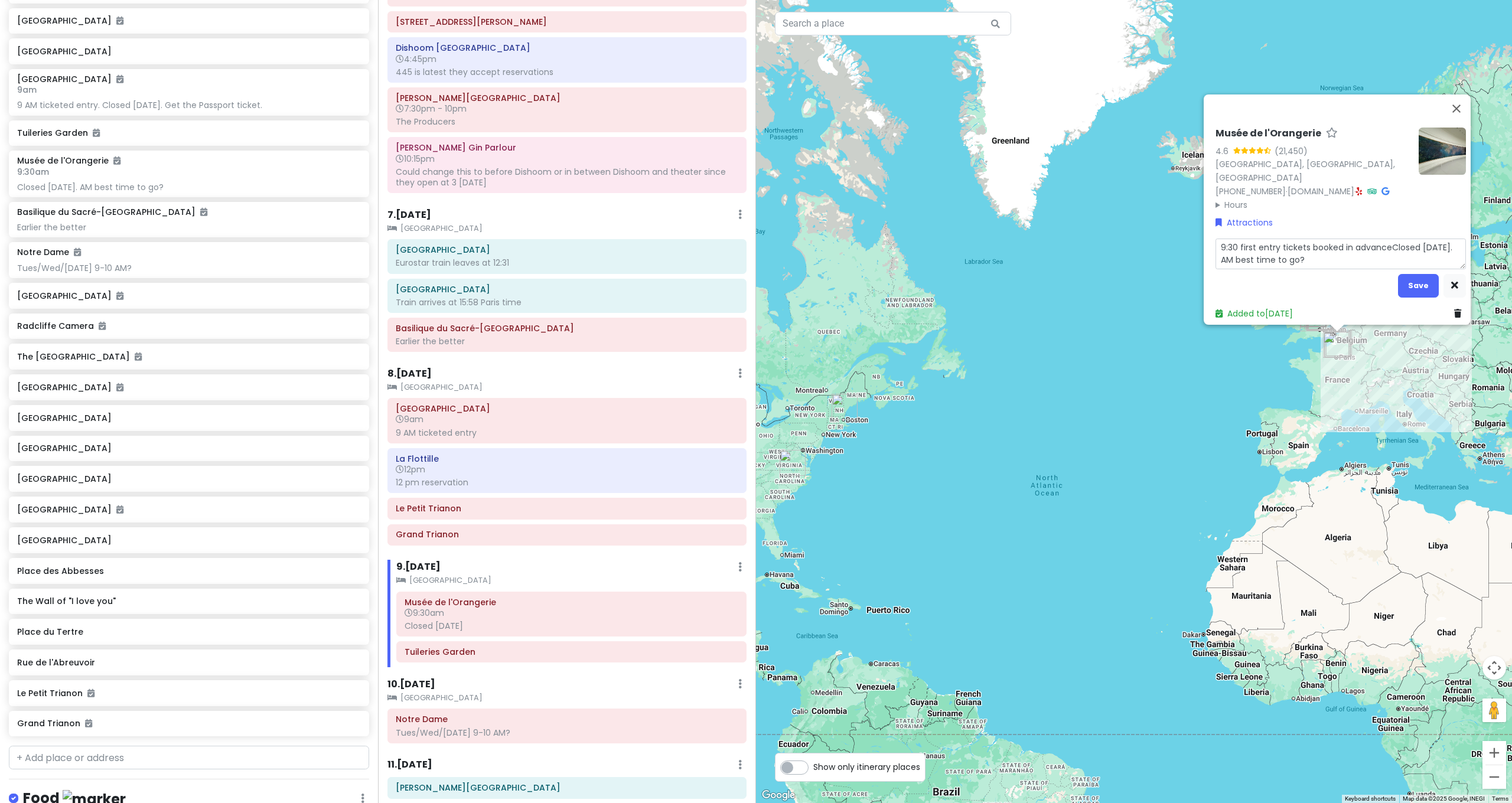
type textarea "9:30 first entry tickets booked in advance.Closed on Tuesday. AM best time to g…"
type textarea "x"
type textarea "9:30 first entry tickets booked in advance. Closed on Tuesday. AM best time to …"
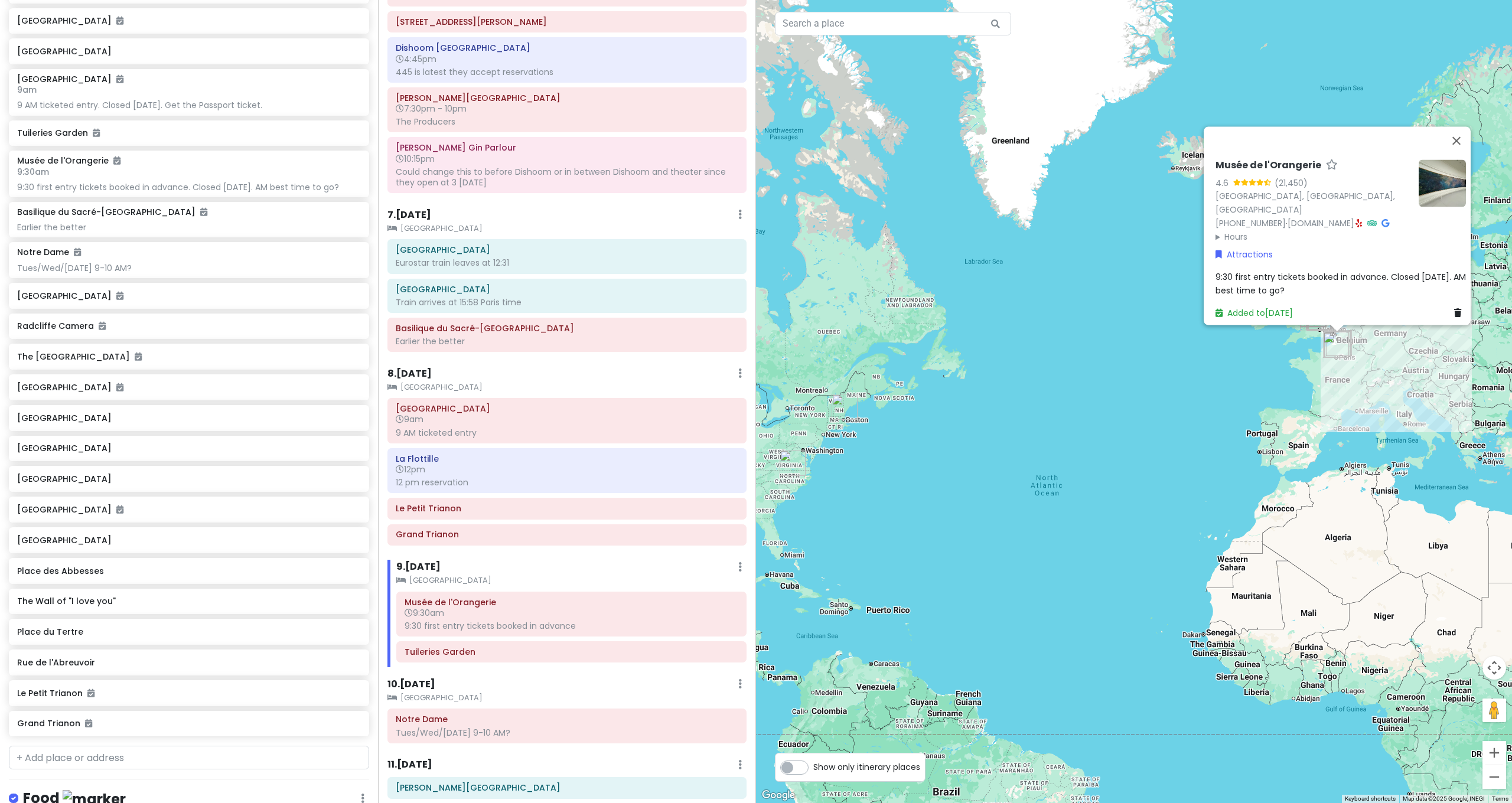
click at [1087, 514] on div "Musée de l'Orangerie 4.6 (21,450) Jardin des Tuileries, 75001 Paris, France +33…" at bounding box center [1134, 402] width 756 height 803
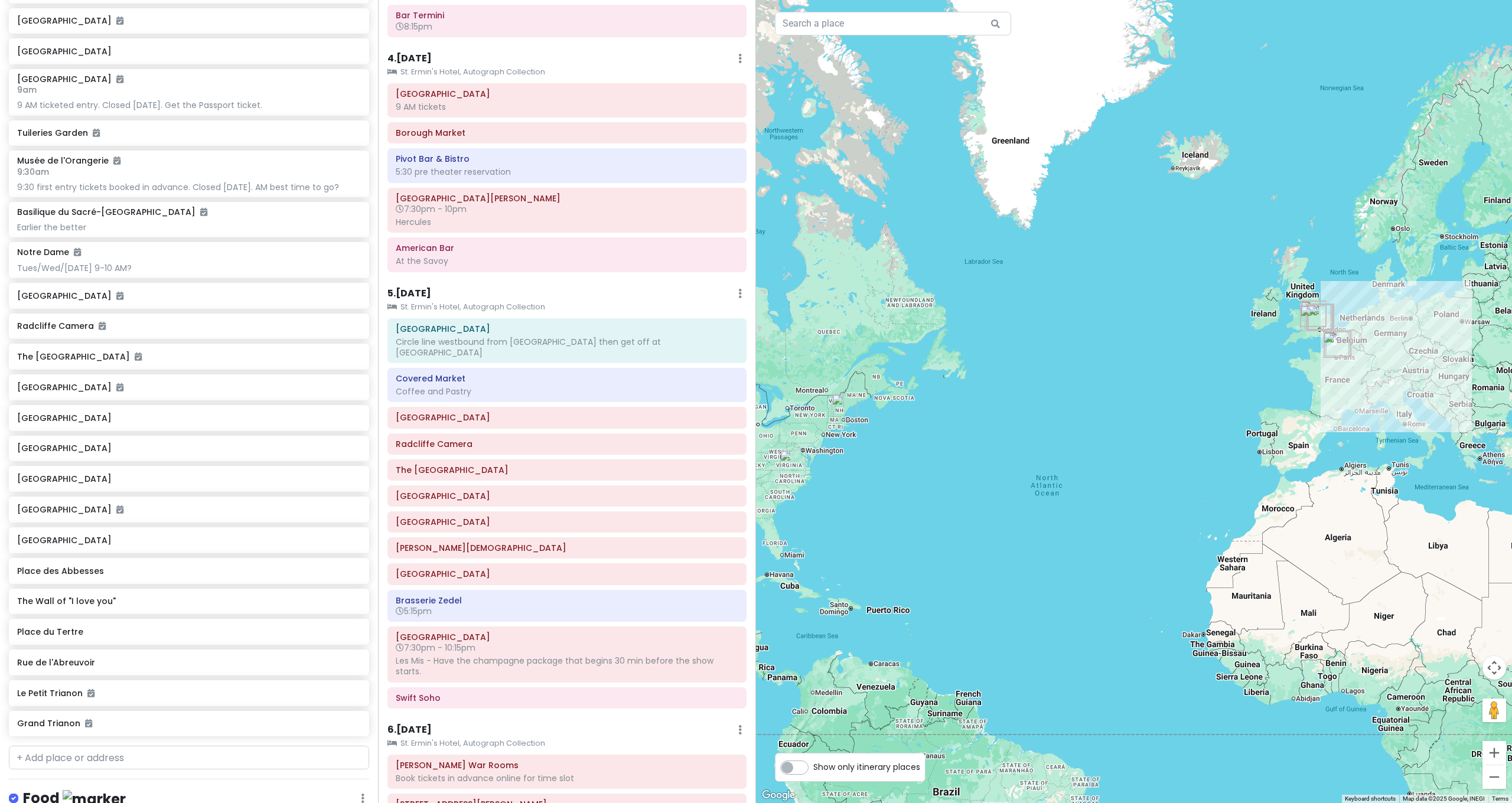
scroll to position [0, 0]
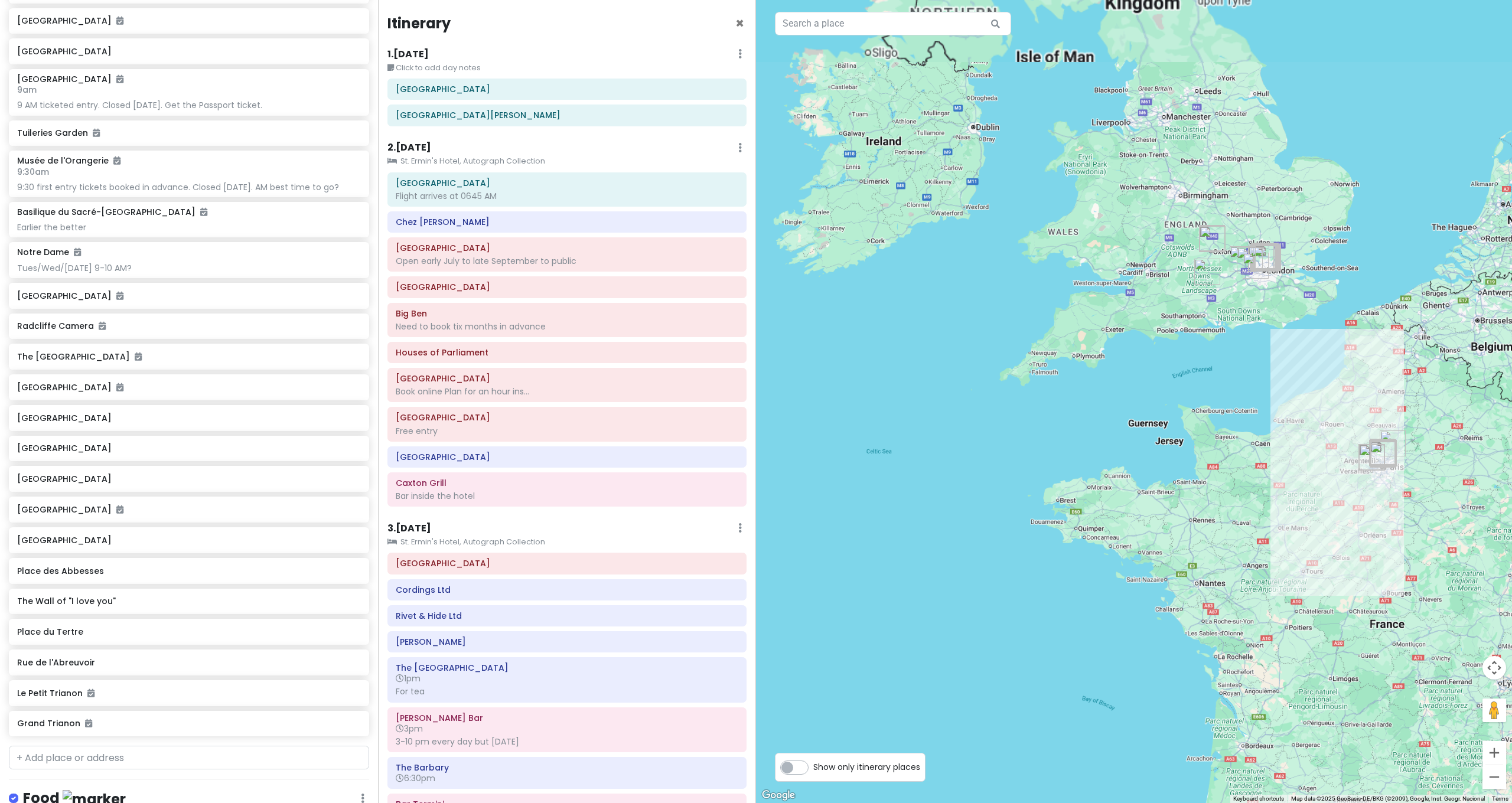
drag, startPoint x: 1266, startPoint y: 395, endPoint x: 1241, endPoint y: 560, distance: 166.9
click at [1254, 578] on div at bounding box center [1134, 402] width 756 height 803
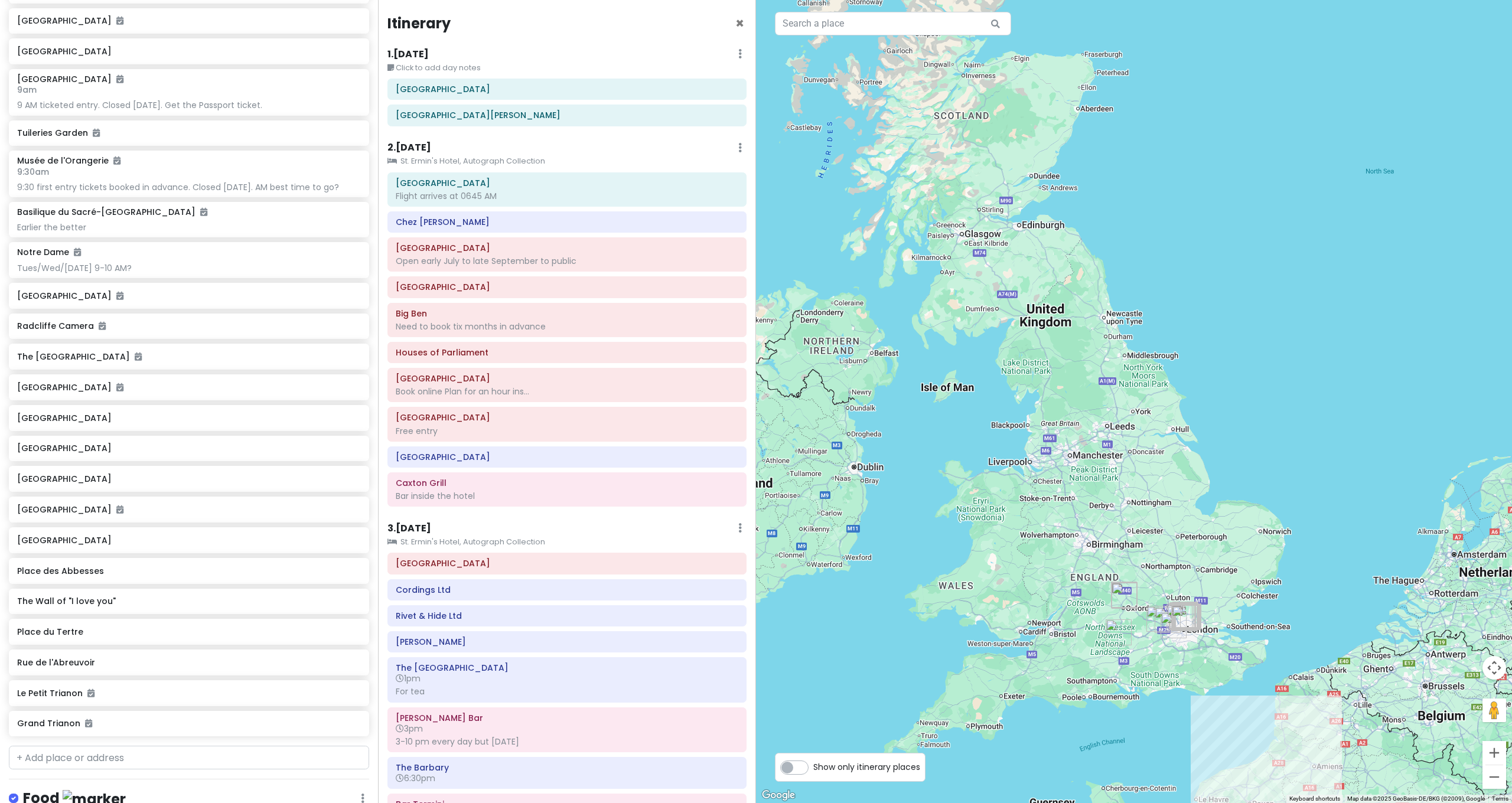
drag, startPoint x: 1200, startPoint y: 439, endPoint x: 1191, endPoint y: 391, distance: 48.8
click at [1191, 391] on div at bounding box center [1134, 402] width 756 height 803
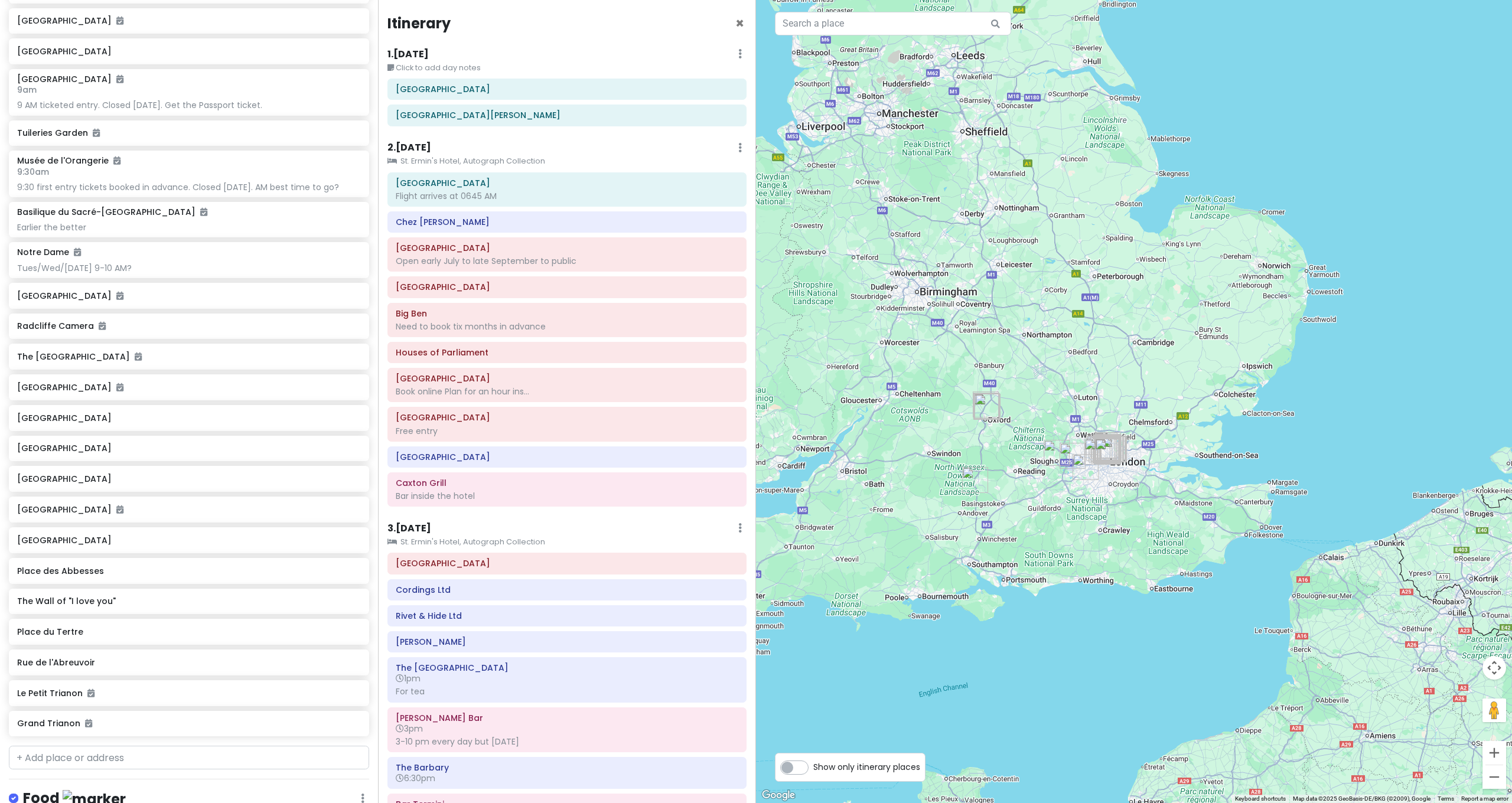
drag, startPoint x: 1205, startPoint y: 487, endPoint x: 1245, endPoint y: 478, distance: 41.0
click at [1245, 478] on div at bounding box center [1134, 402] width 756 height 803
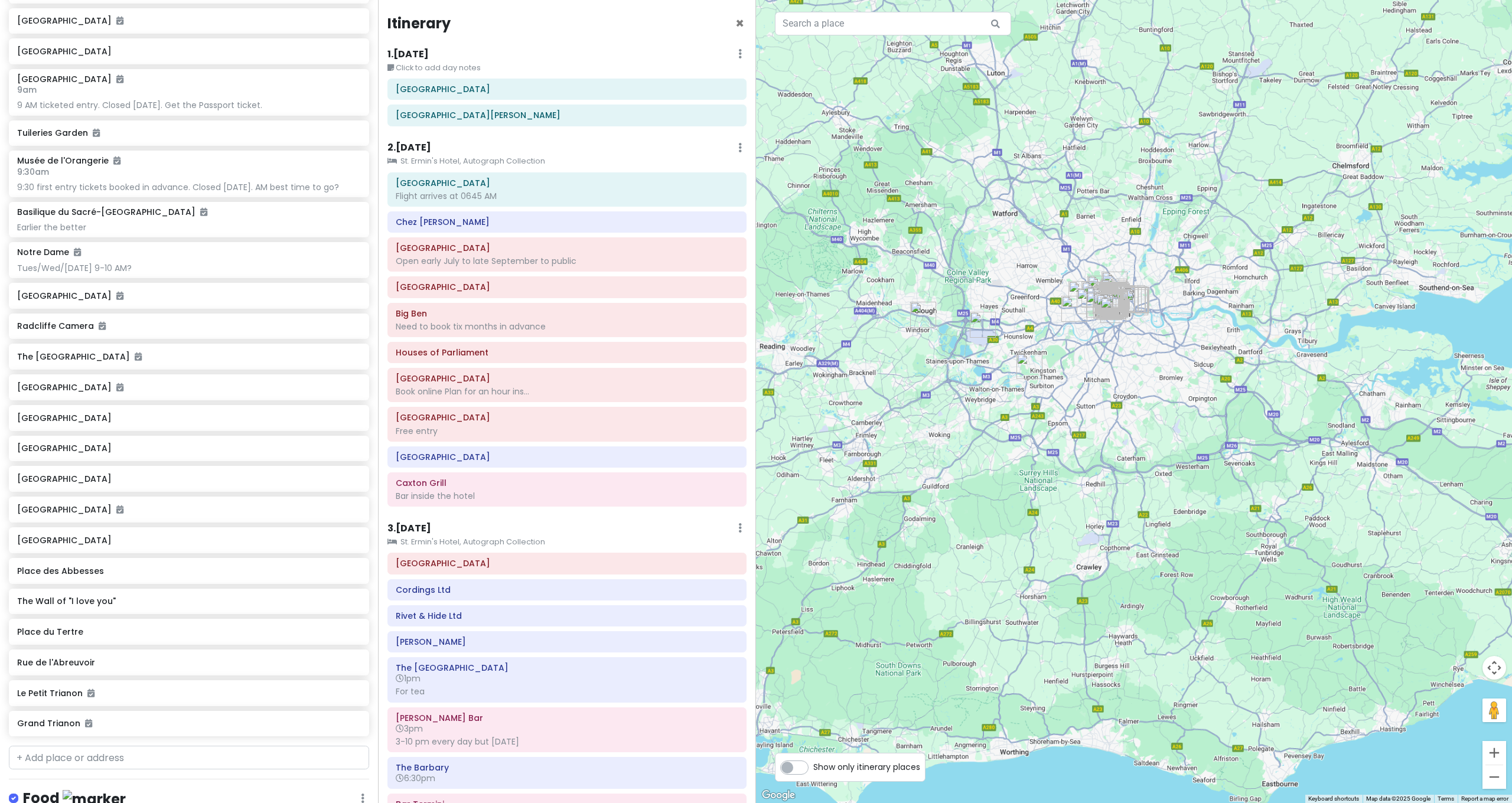
drag, startPoint x: 1182, startPoint y: 410, endPoint x: 1246, endPoint y: 580, distance: 181.6
click at [1249, 586] on div at bounding box center [1134, 402] width 756 height 803
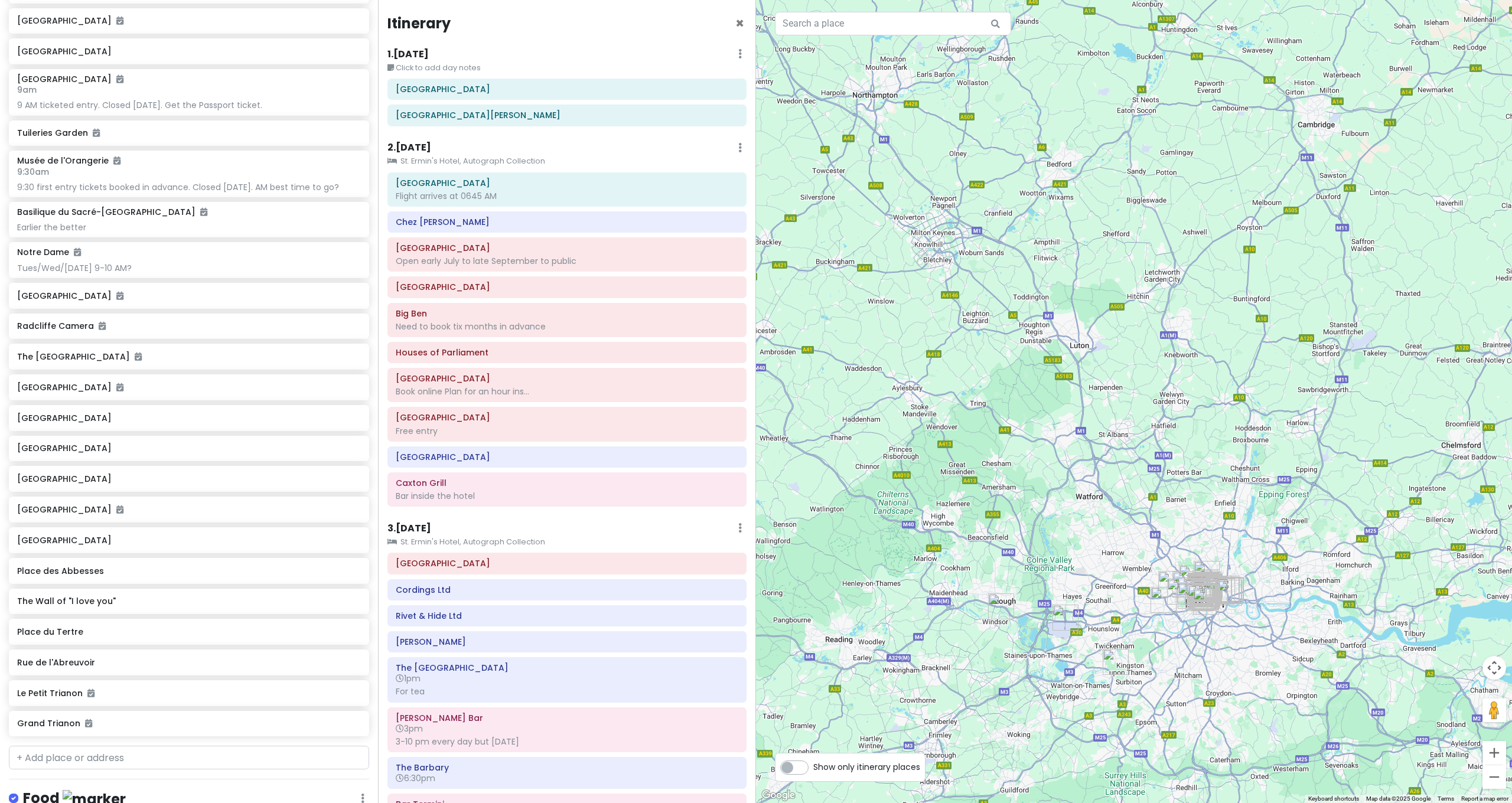
click at [1236, 537] on div at bounding box center [1134, 402] width 756 height 803
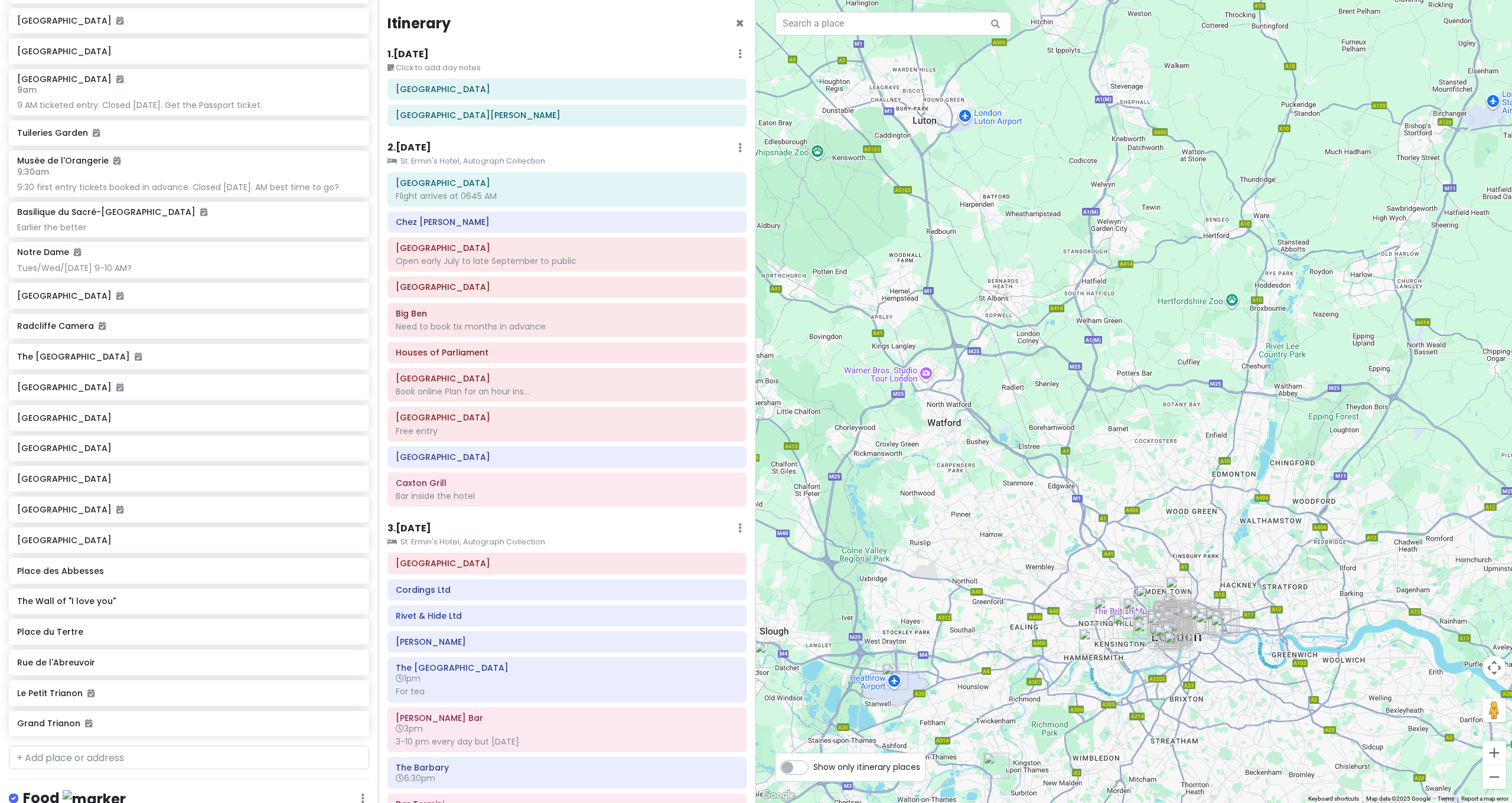
drag, startPoint x: 1224, startPoint y: 556, endPoint x: 1233, endPoint y: 403, distance: 153.3
click at [1236, 409] on div at bounding box center [1134, 402] width 756 height 803
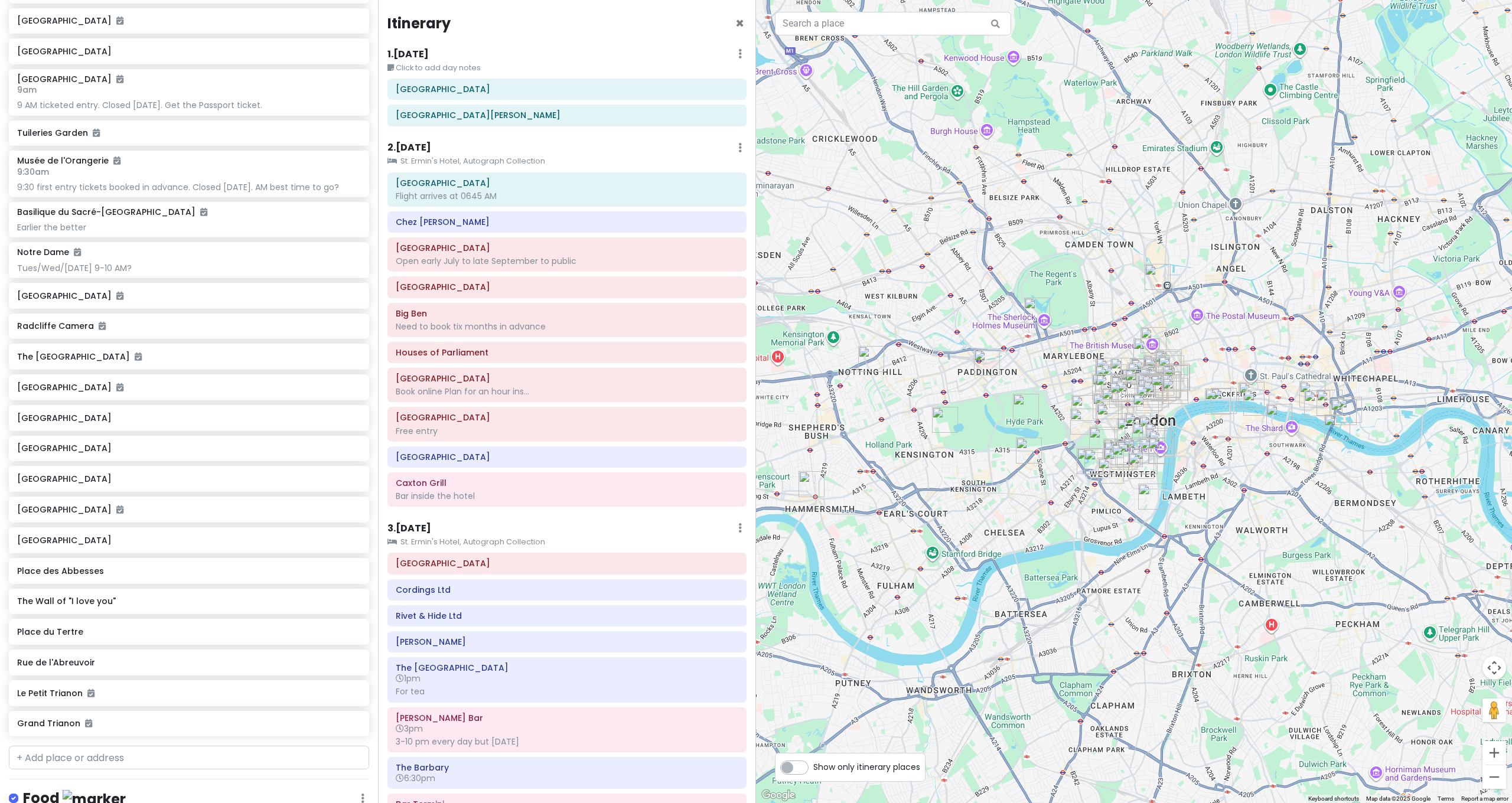
drag, startPoint x: 1225, startPoint y: 313, endPoint x: 1245, endPoint y: 236, distance: 79.6
click at [1244, 254] on div at bounding box center [1134, 402] width 756 height 803
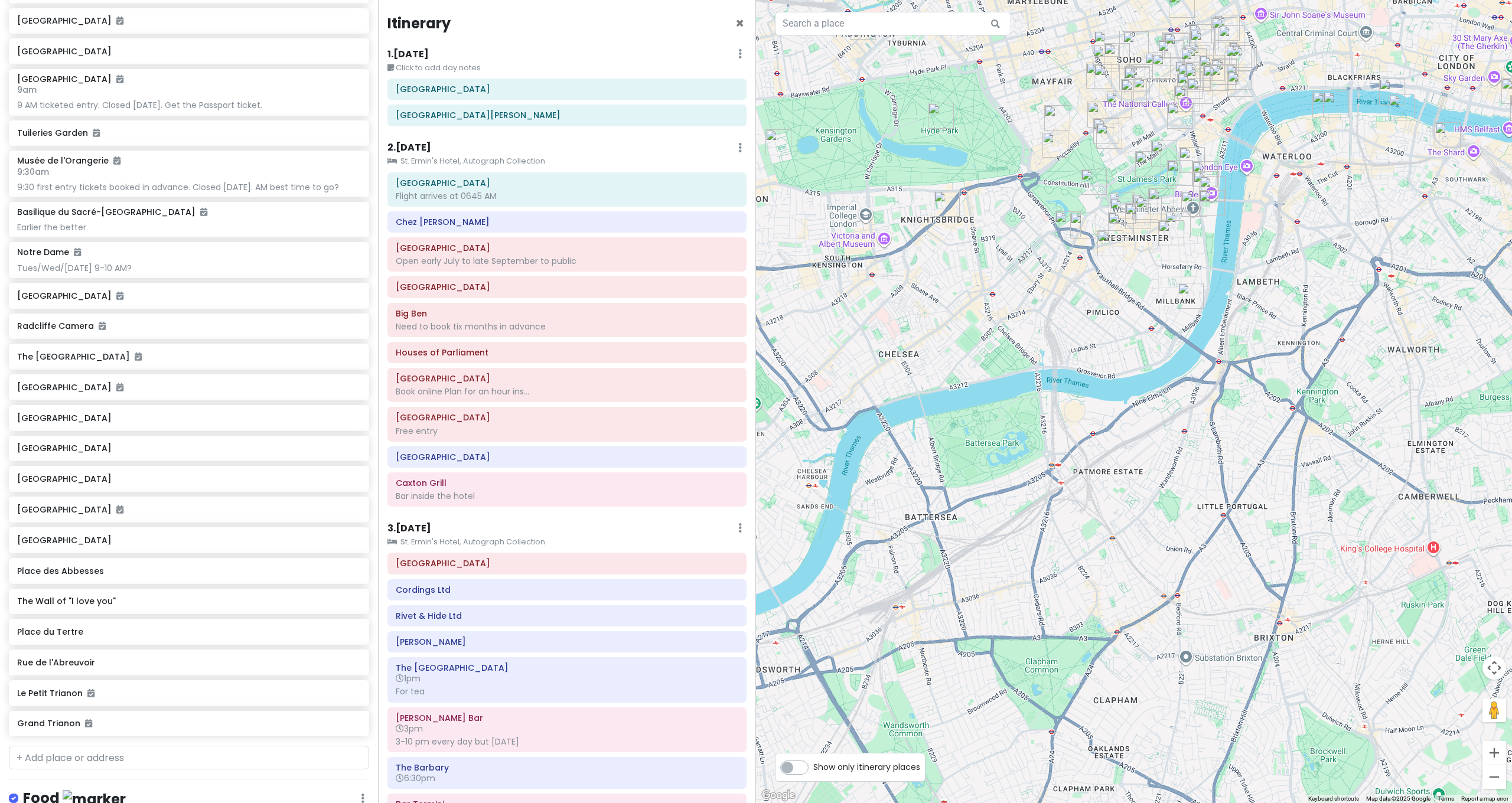
drag, startPoint x: 1244, startPoint y: 364, endPoint x: 1272, endPoint y: 567, distance: 204.9
click at [1272, 567] on div at bounding box center [1134, 402] width 756 height 803
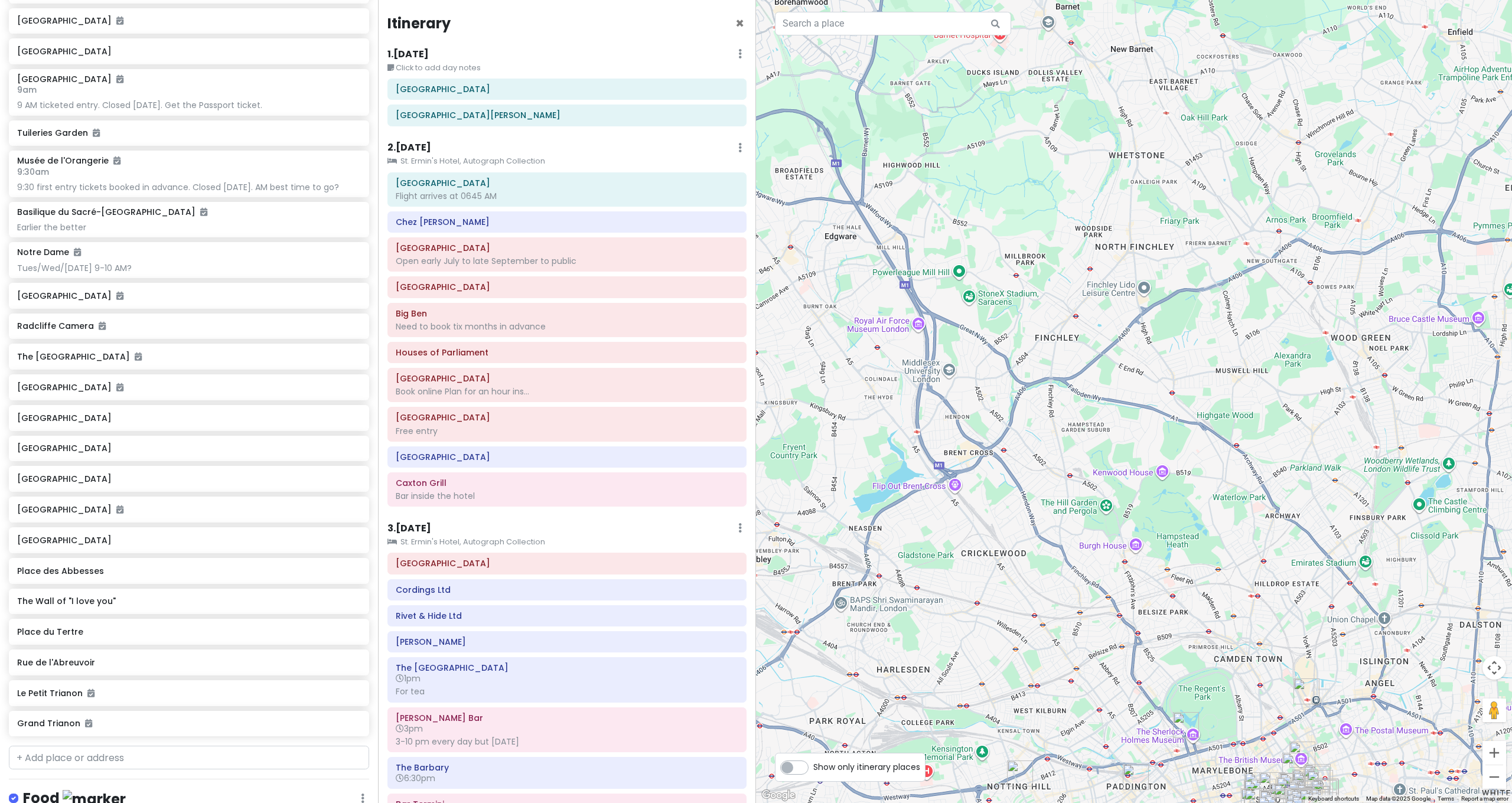
drag, startPoint x: 1207, startPoint y: 582, endPoint x: 1127, endPoint y: 411, distance: 188.8
click at [1127, 411] on div at bounding box center [1134, 402] width 756 height 803
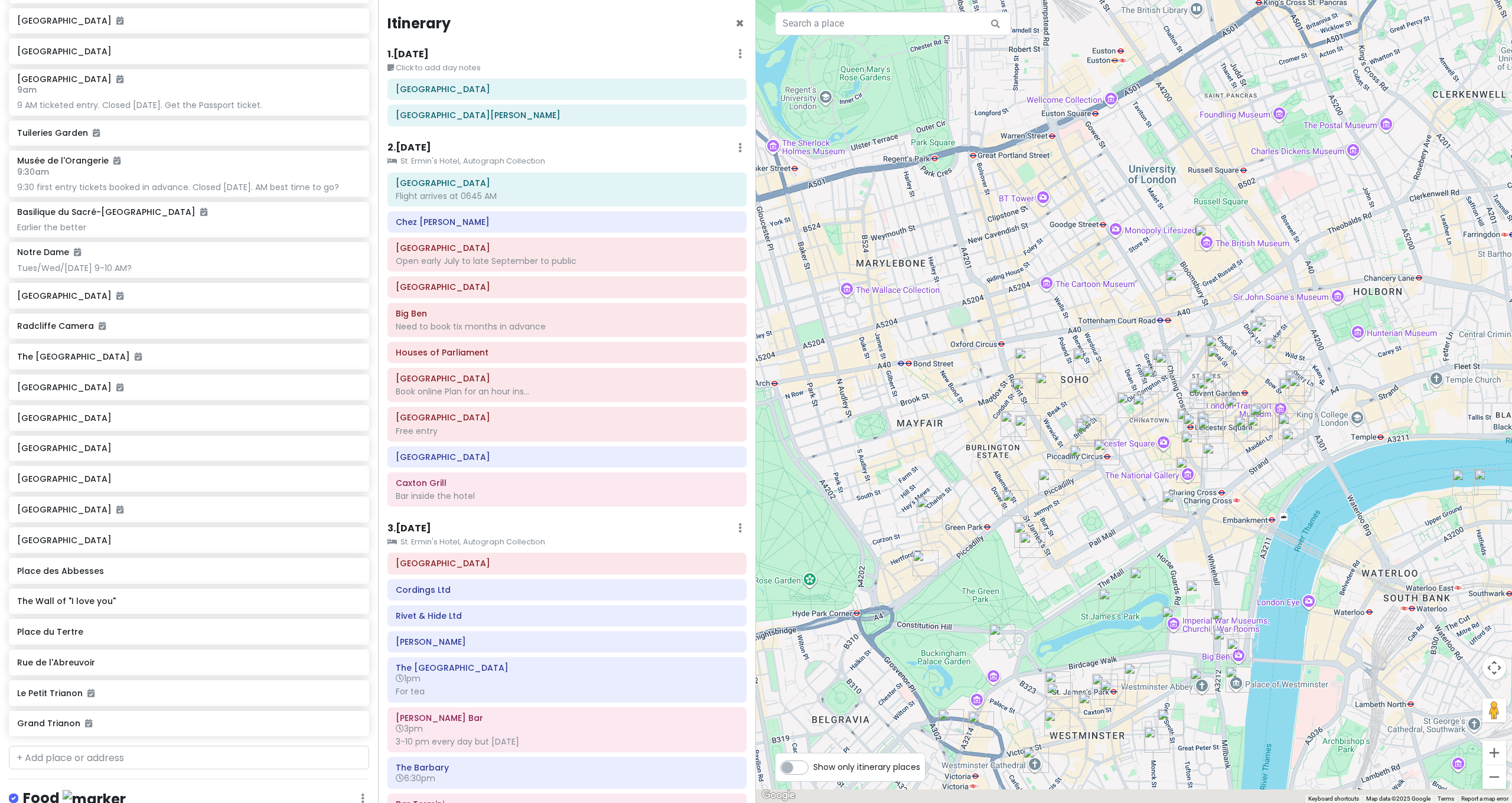
drag, startPoint x: 1049, startPoint y: 605, endPoint x: 1111, endPoint y: 524, distance: 102.0
click at [1107, 534] on div at bounding box center [1134, 402] width 756 height 803
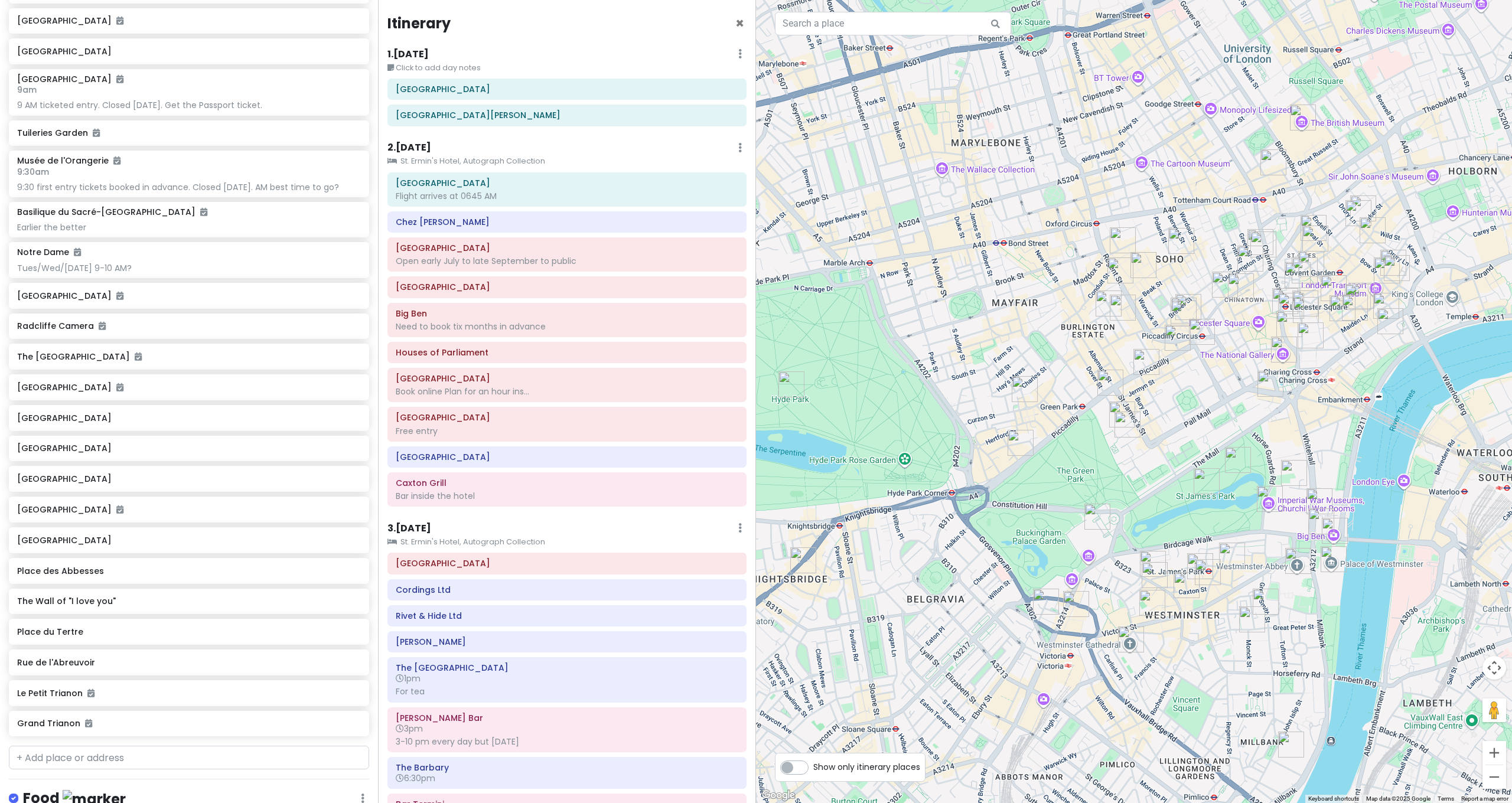
drag, startPoint x: 1102, startPoint y: 534, endPoint x: 1289, endPoint y: 490, distance: 192.1
click at [1286, 490] on div at bounding box center [1134, 402] width 756 height 803
